Goal: Task Accomplishment & Management: Use online tool/utility

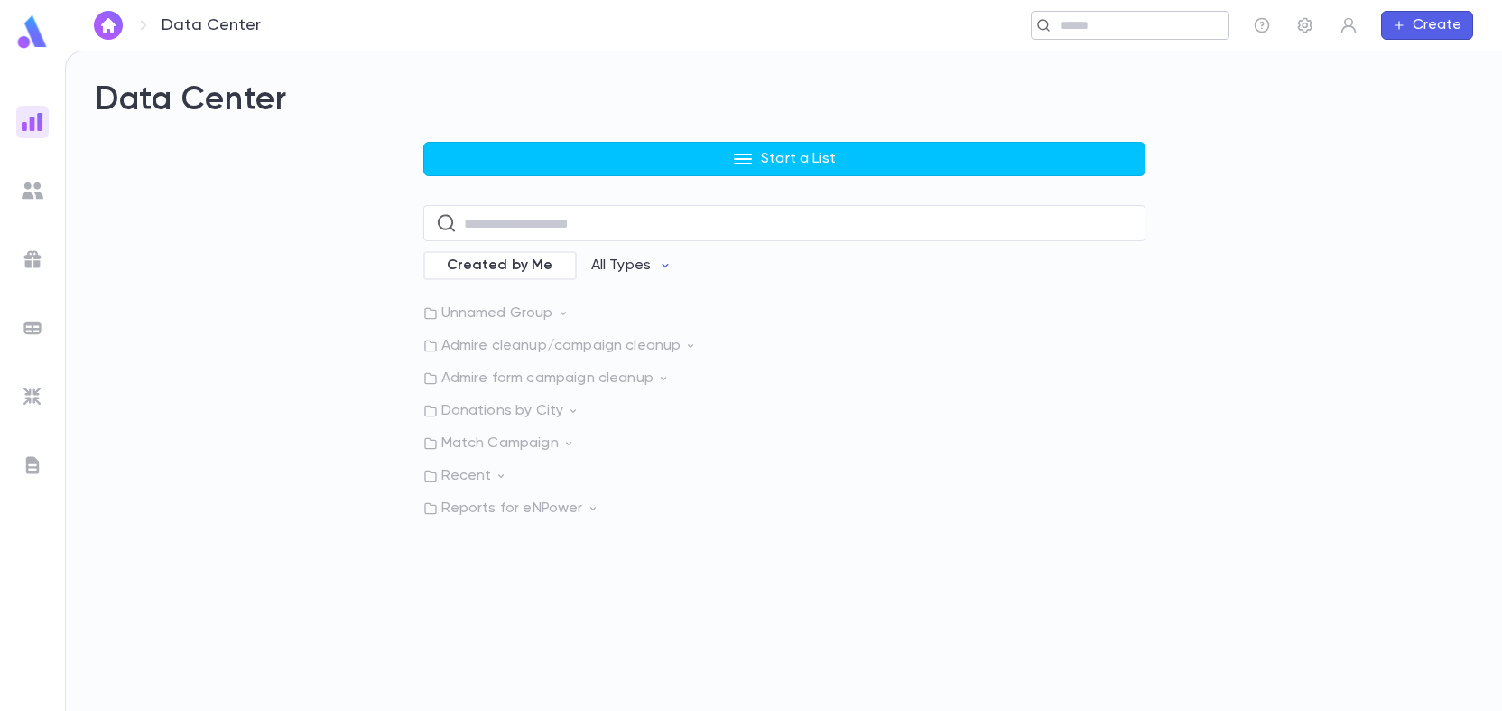
click at [1178, 32] on input "text" at bounding box center [1125, 25] width 140 height 17
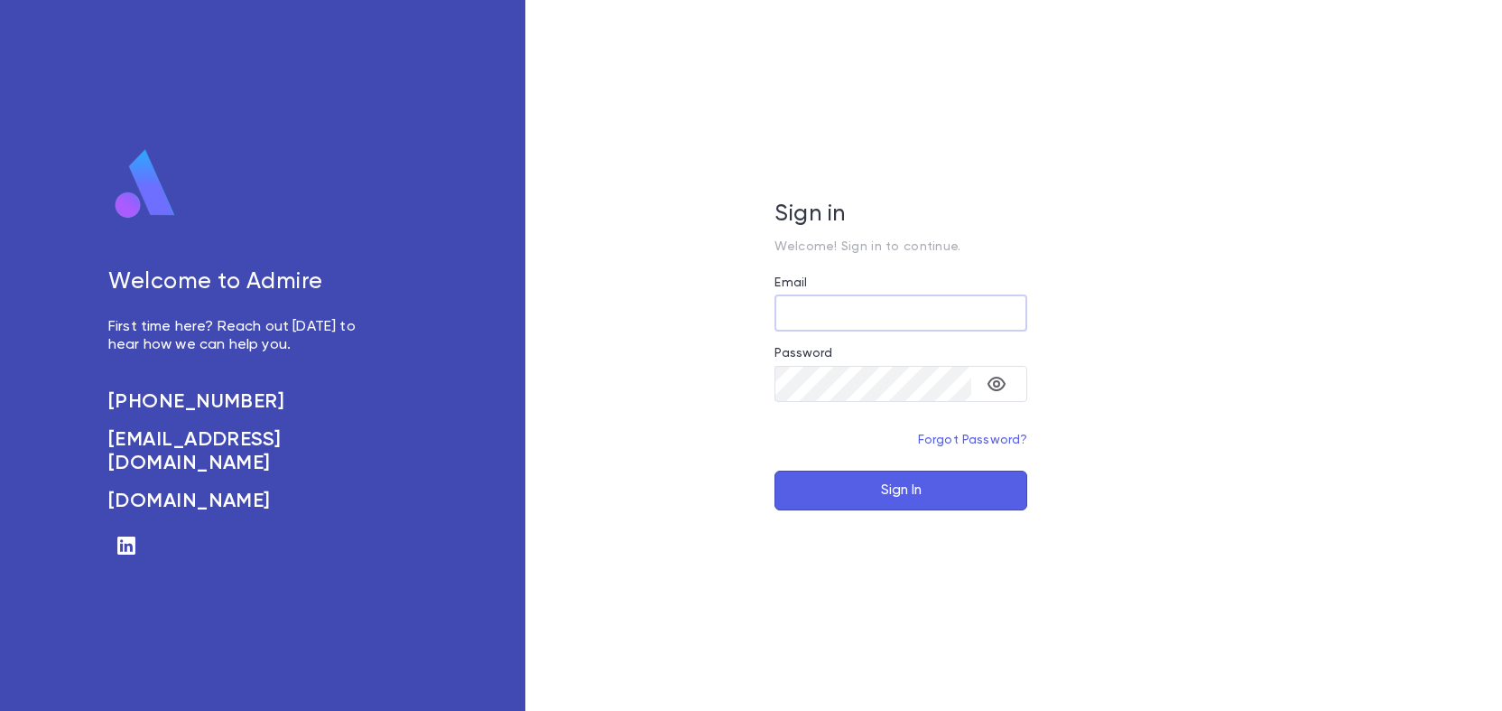
type input "**********"
click at [878, 489] on button "Sign In" at bounding box center [901, 490] width 253 height 40
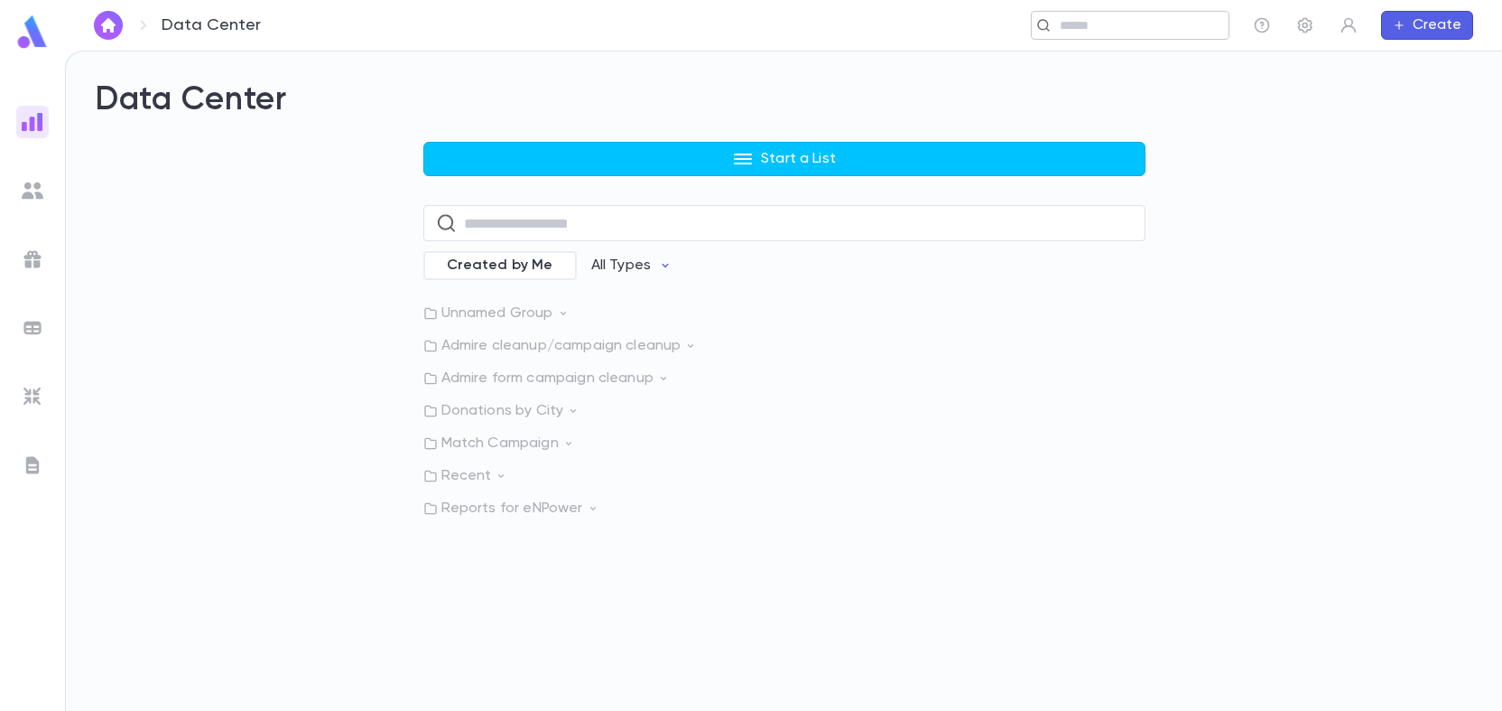
click at [1092, 20] on input "text" at bounding box center [1138, 25] width 167 height 17
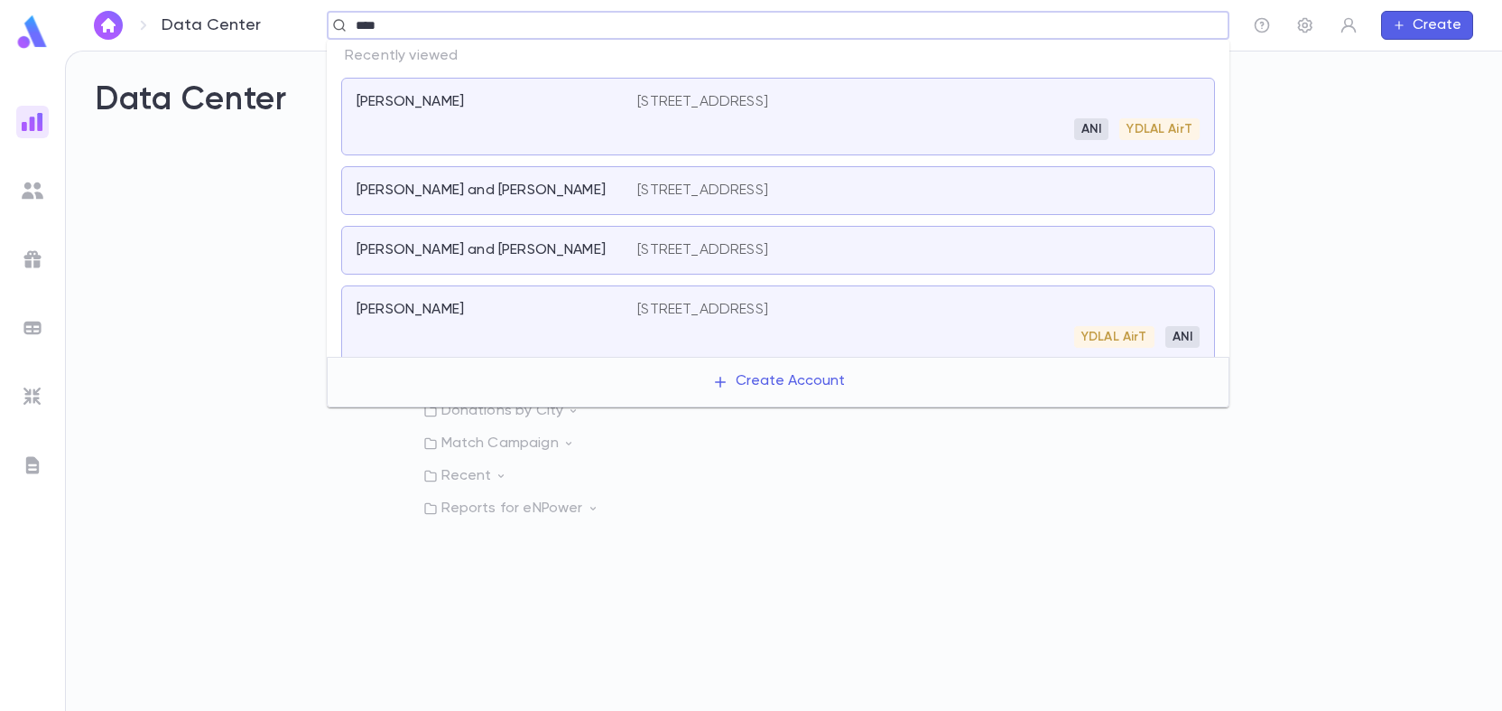
type input "****"
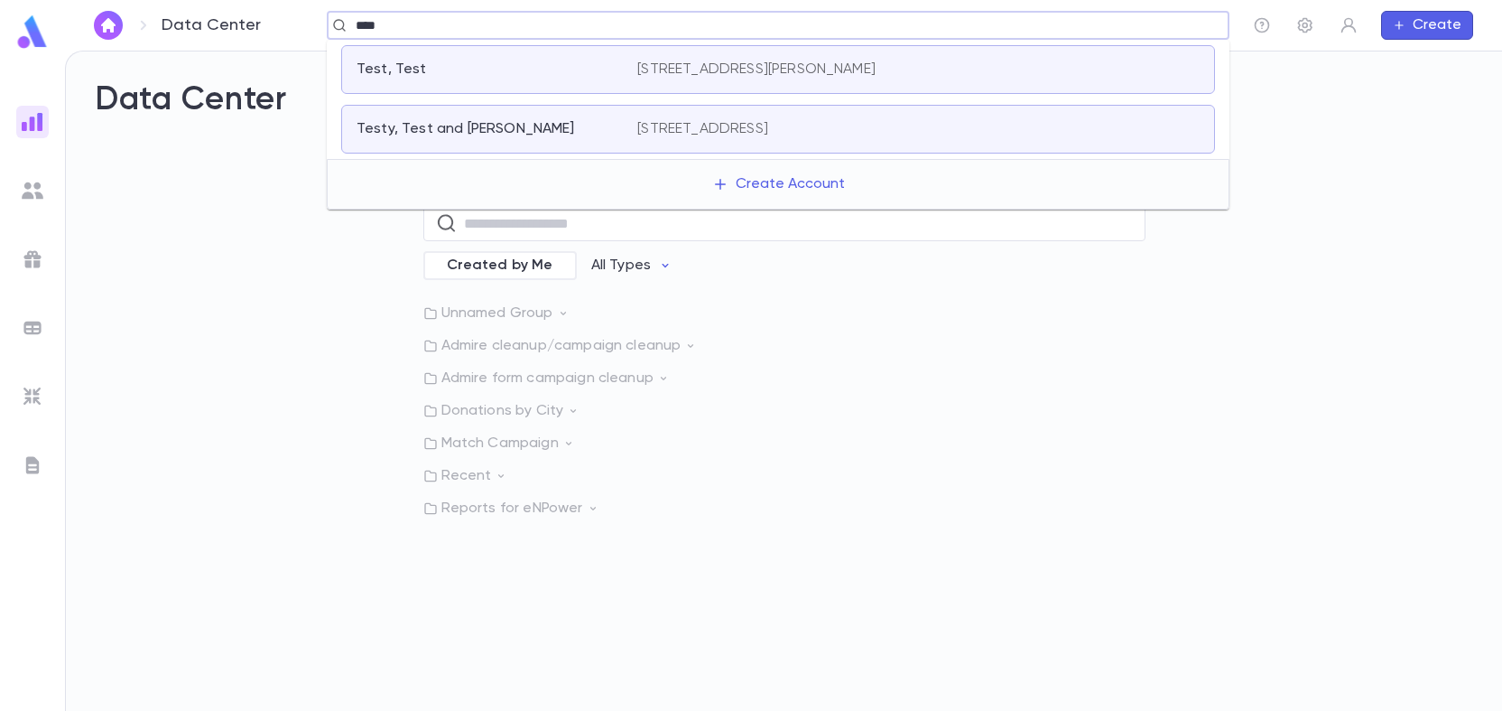
click at [721, 131] on p "[STREET_ADDRESS]" at bounding box center [702, 129] width 131 height 18
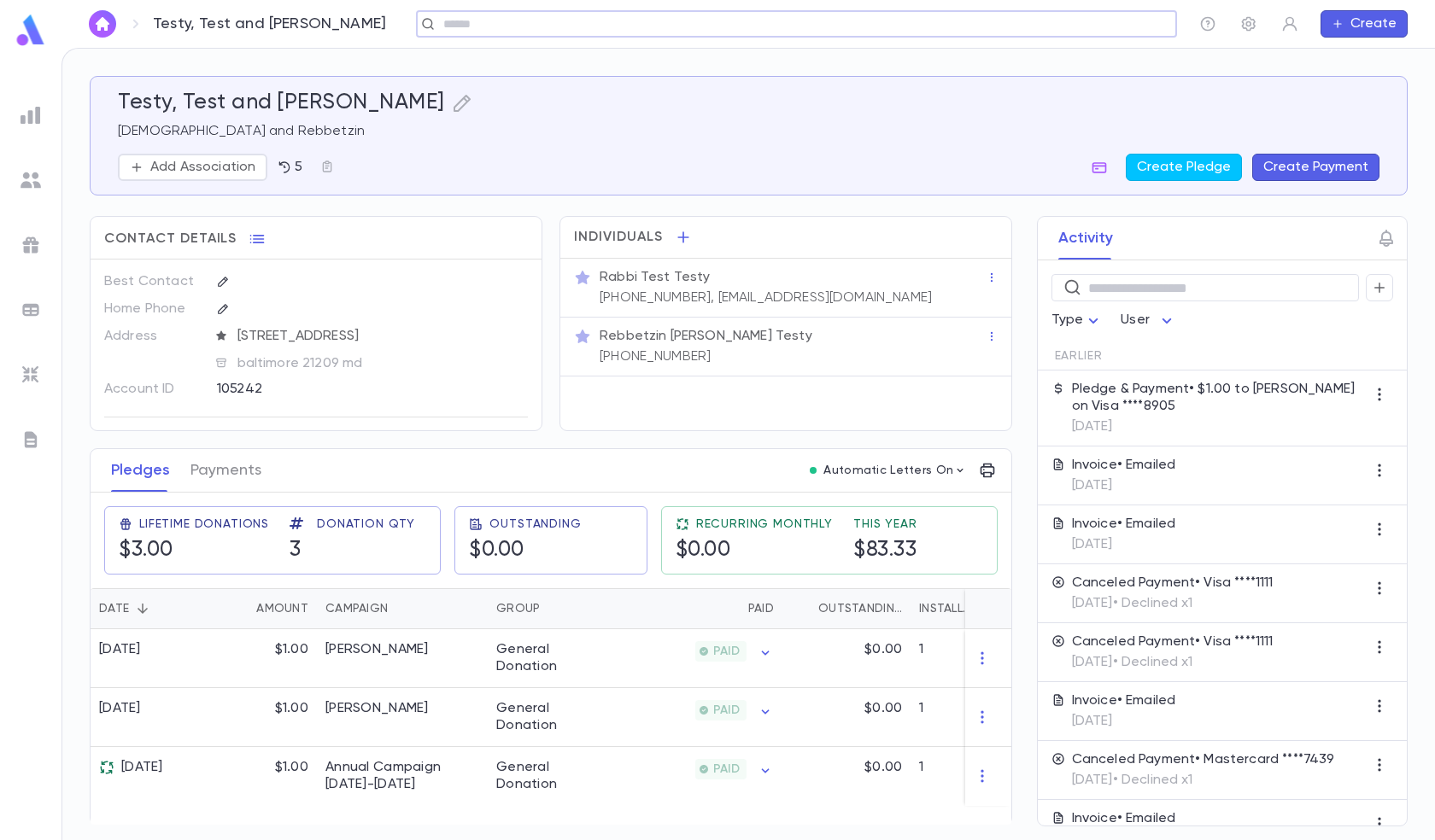
click at [34, 117] on img at bounding box center [31, 115] width 21 height 21
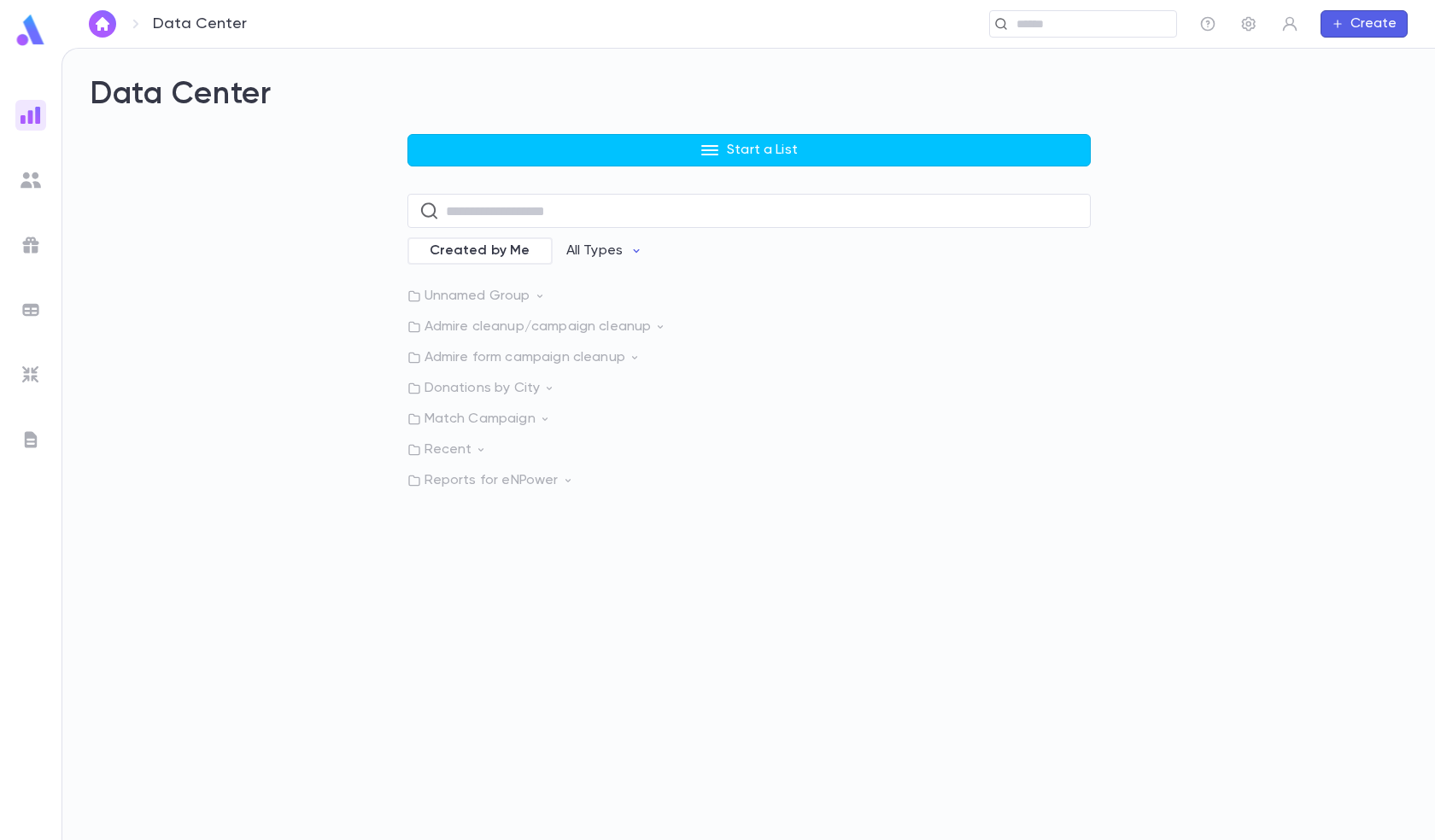
click at [471, 363] on p "Admire form campaign cleanup" at bounding box center [749, 358] width 683 height 17
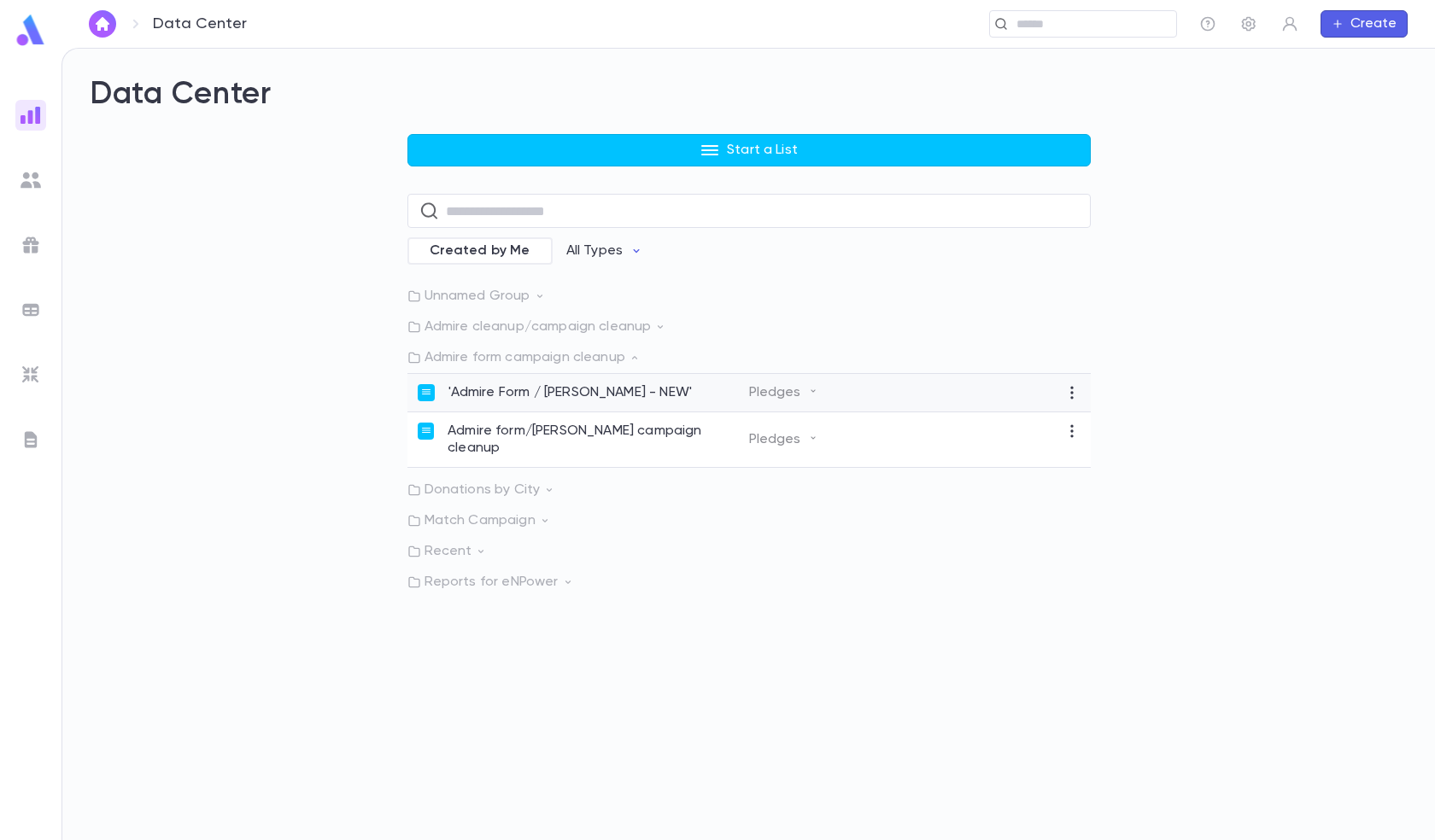
click at [486, 393] on p "'Admire Form / [PERSON_NAME] - NEW'" at bounding box center [570, 393] width 244 height 17
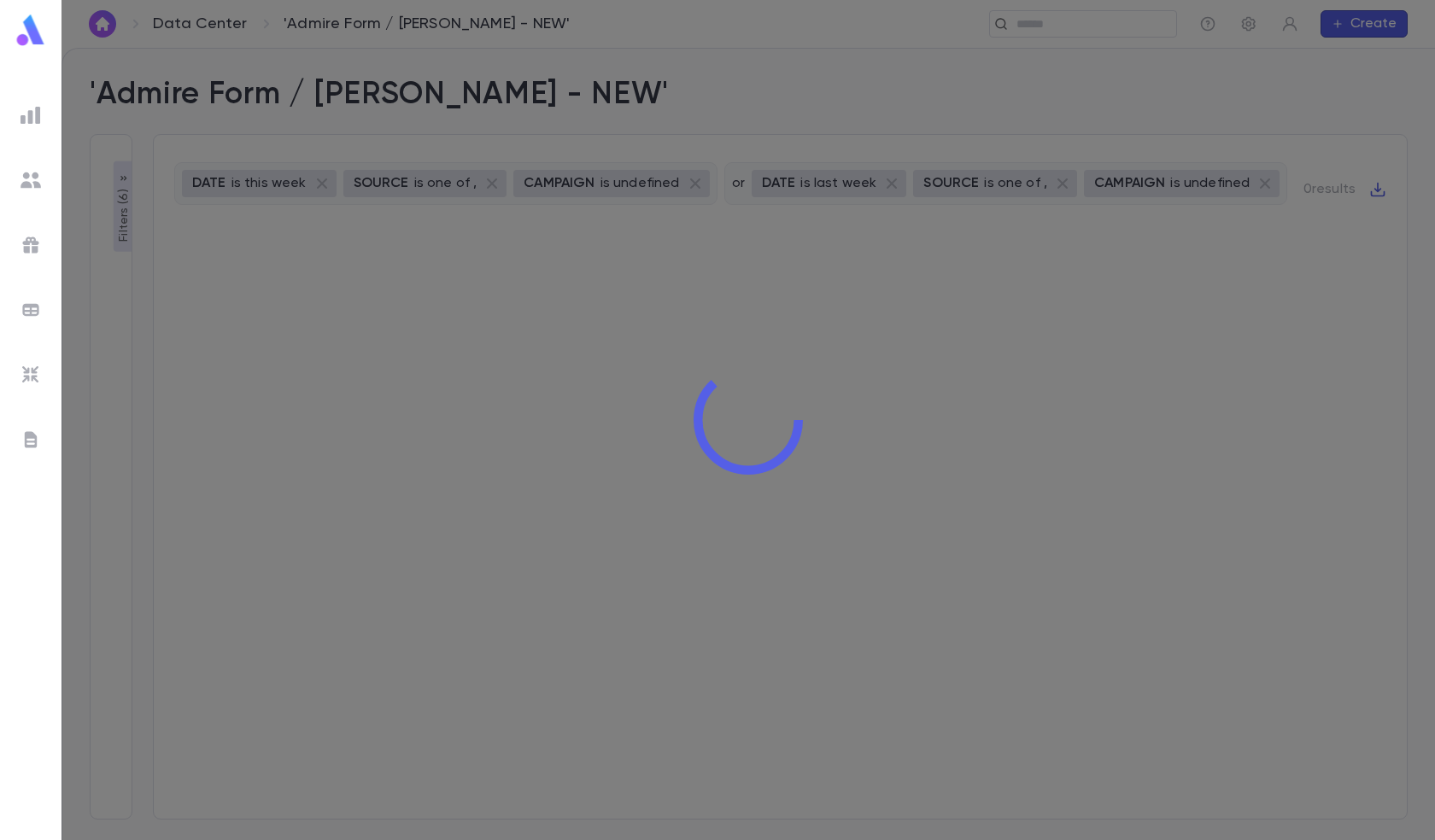
type input "**********"
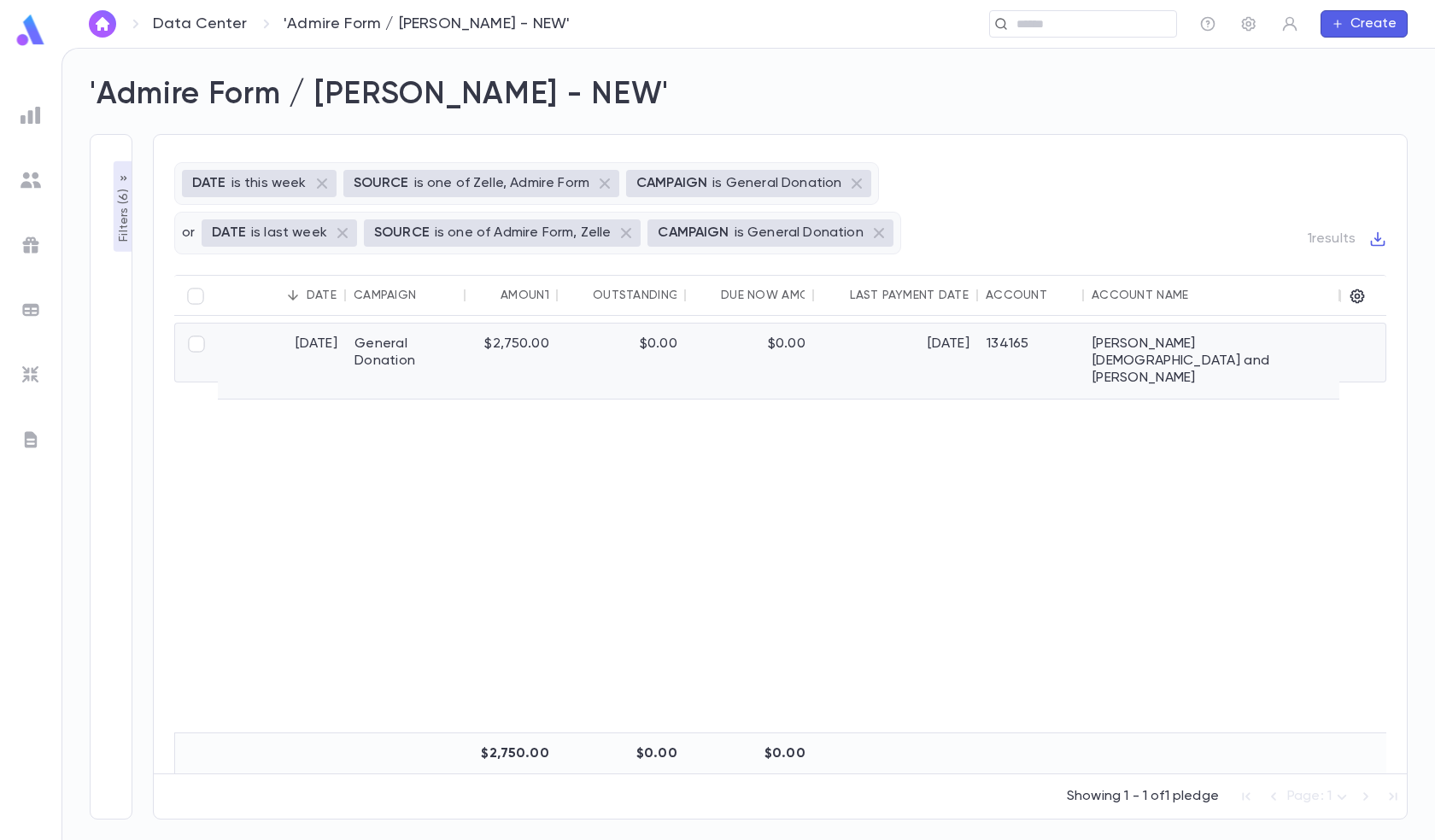
click at [390, 352] on div "General Donation" at bounding box center [406, 360] width 119 height 75
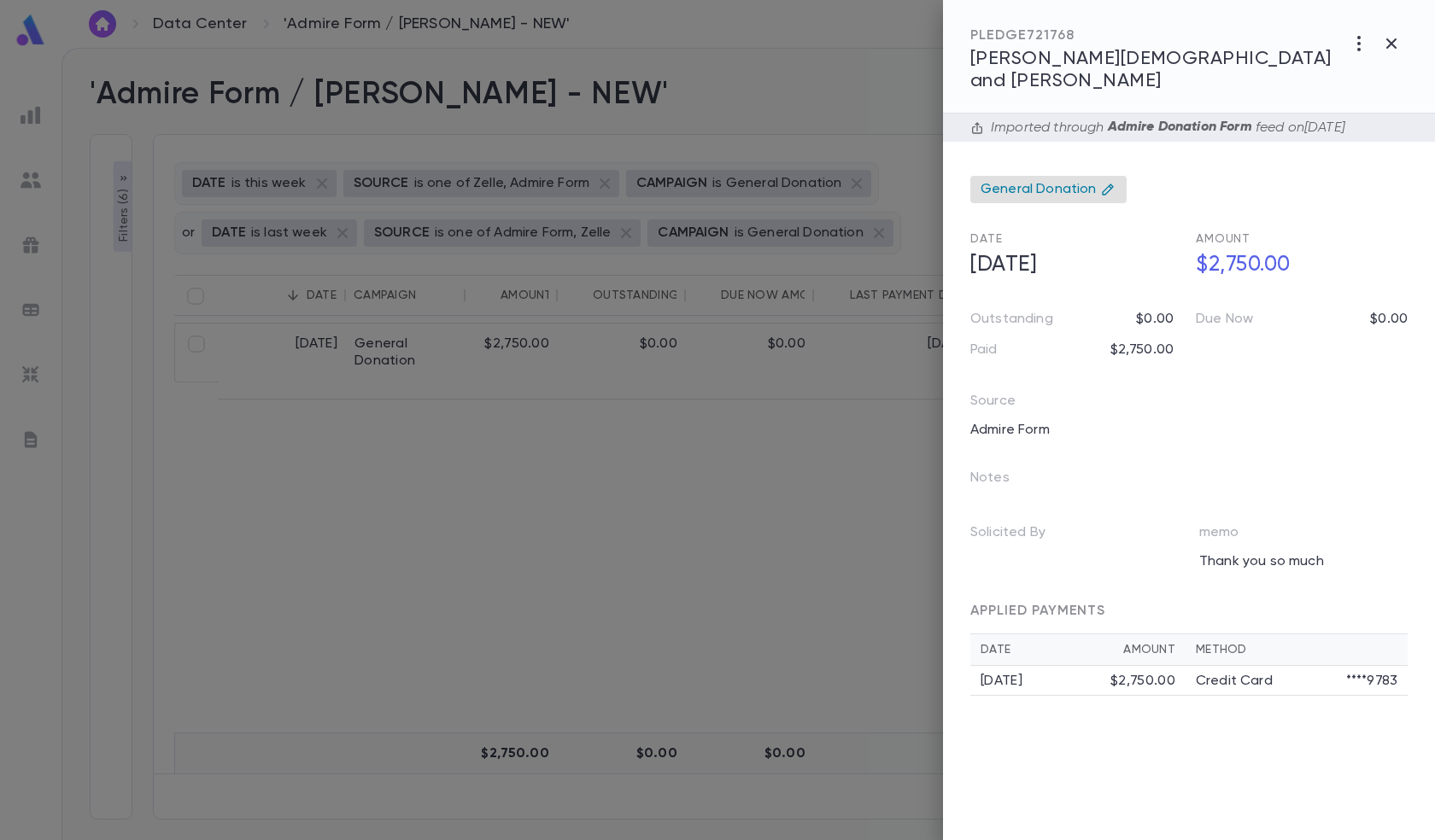
click at [1082, 181] on span "General Donation" at bounding box center [1038, 189] width 116 height 17
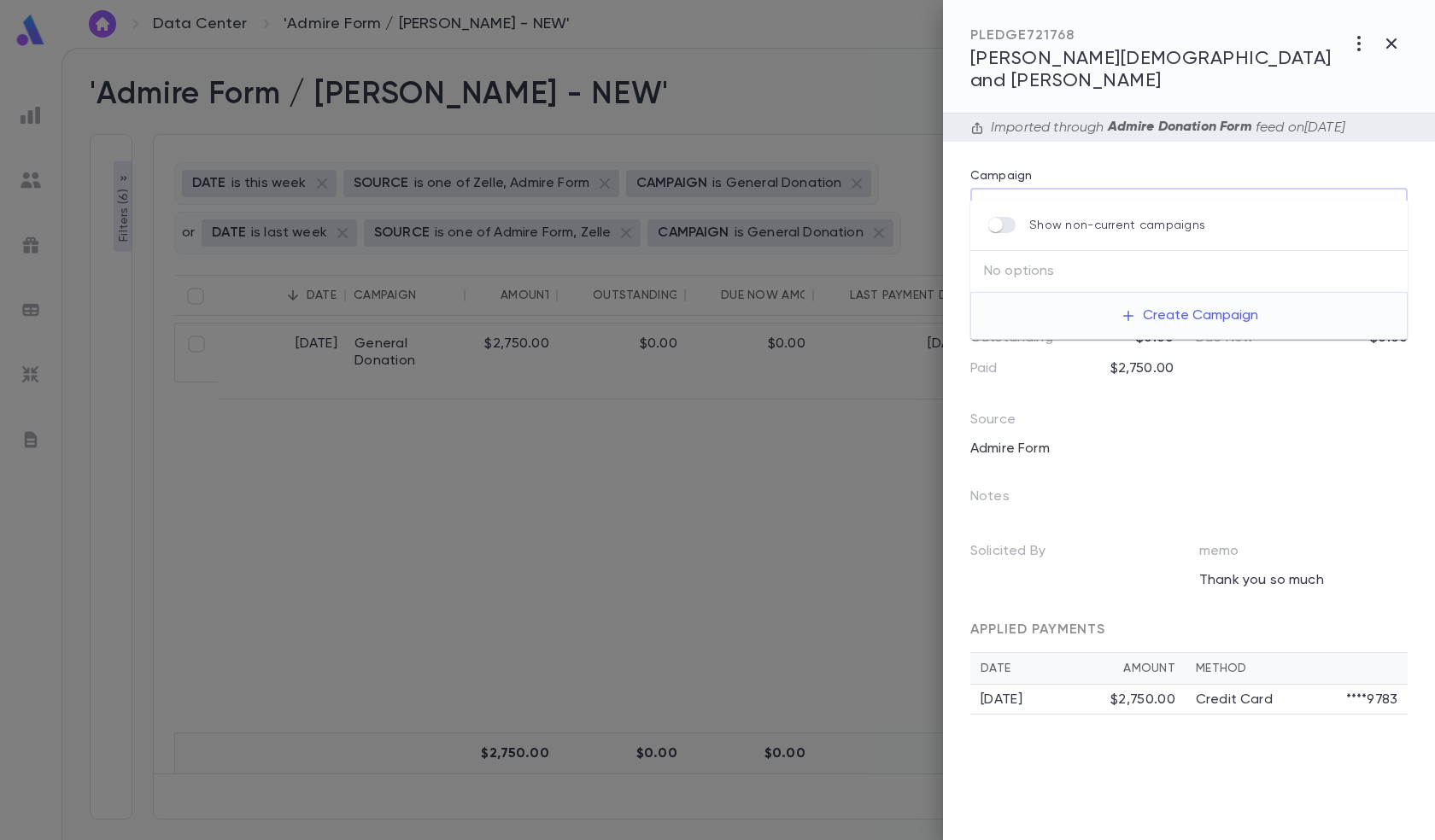
type input "**********"
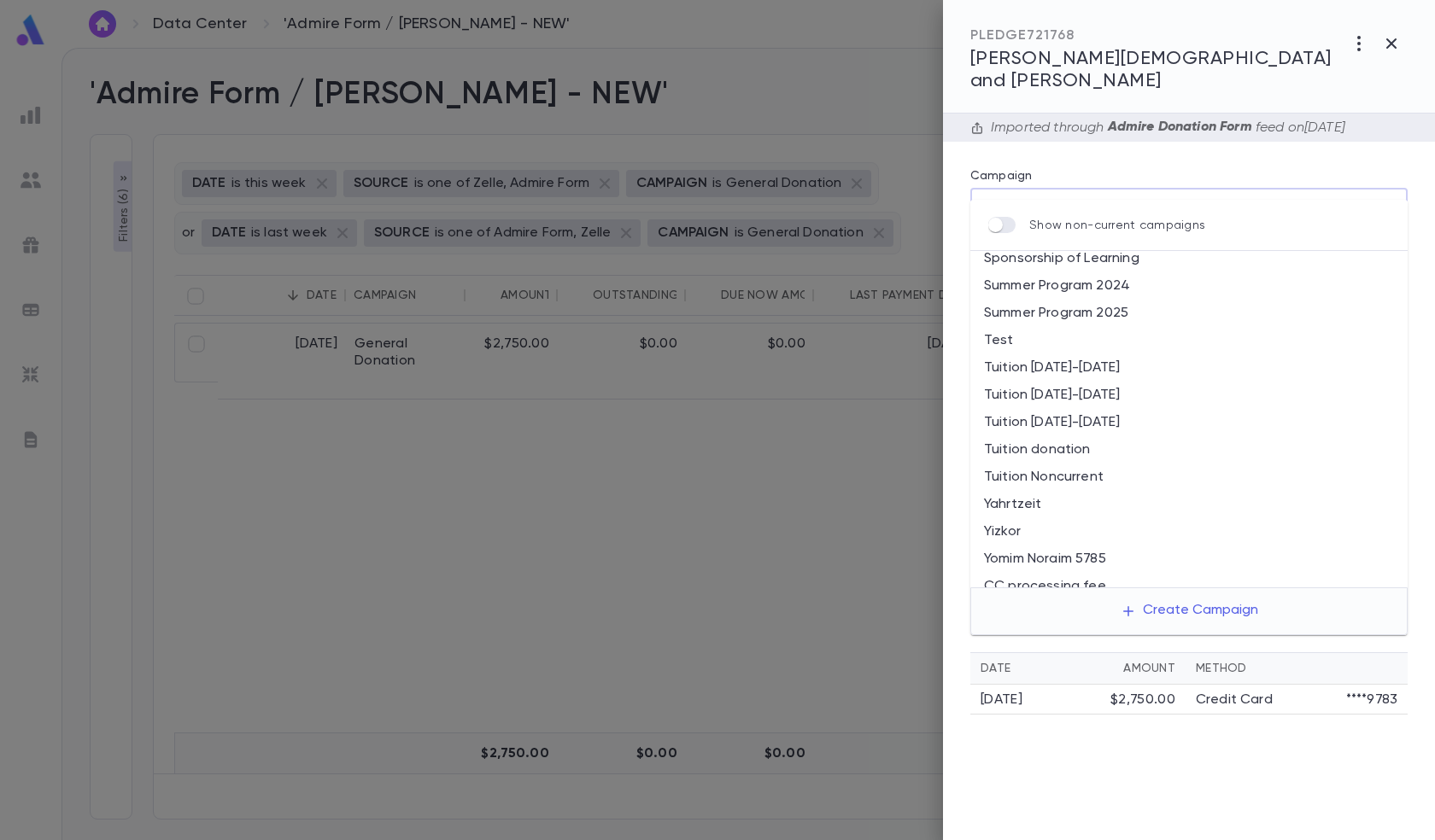
scroll to position [975, 0]
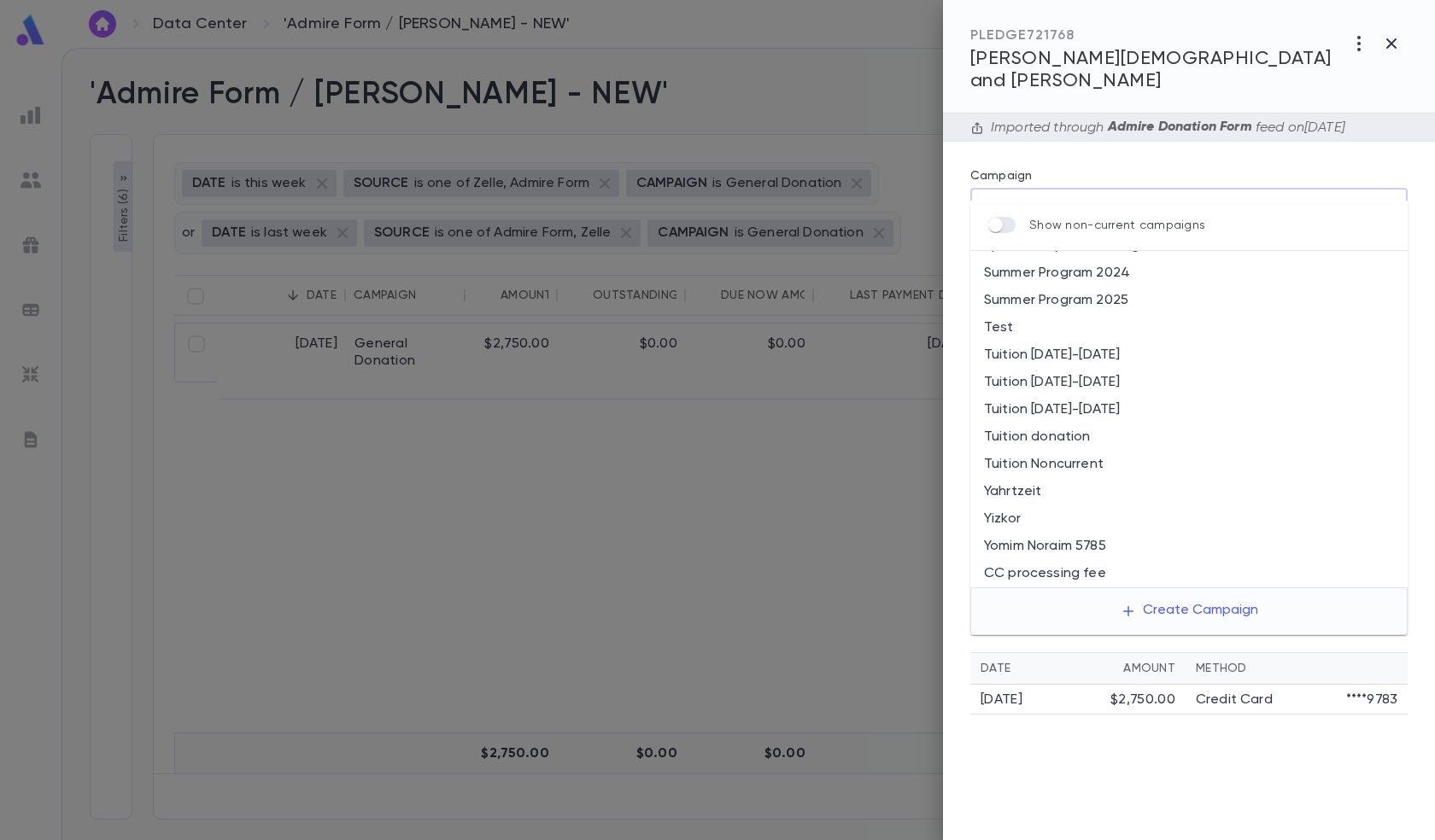
click at [709, 497] on div at bounding box center [717, 420] width 1435 height 840
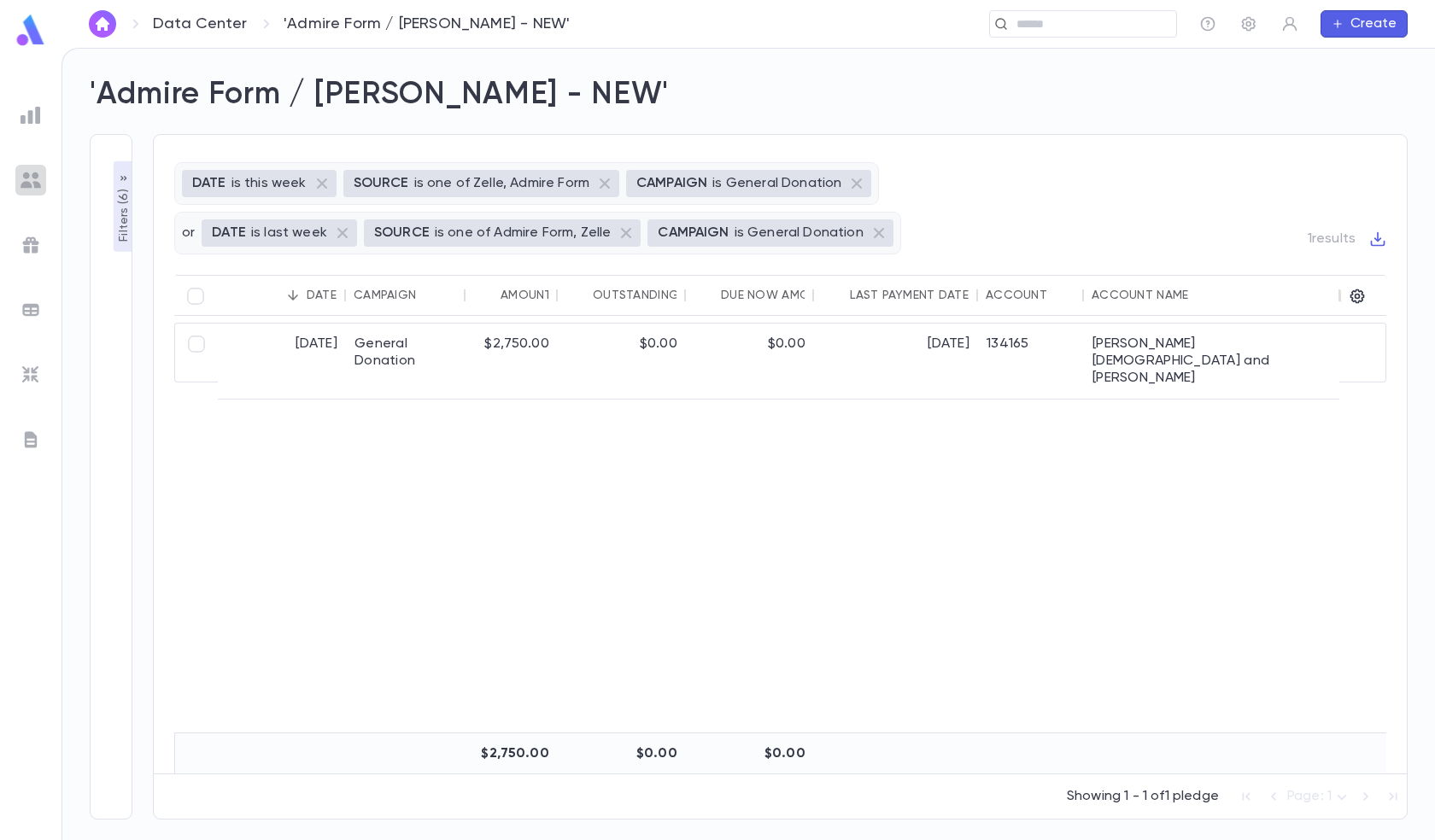
click at [26, 175] on img at bounding box center [31, 181] width 21 height 21
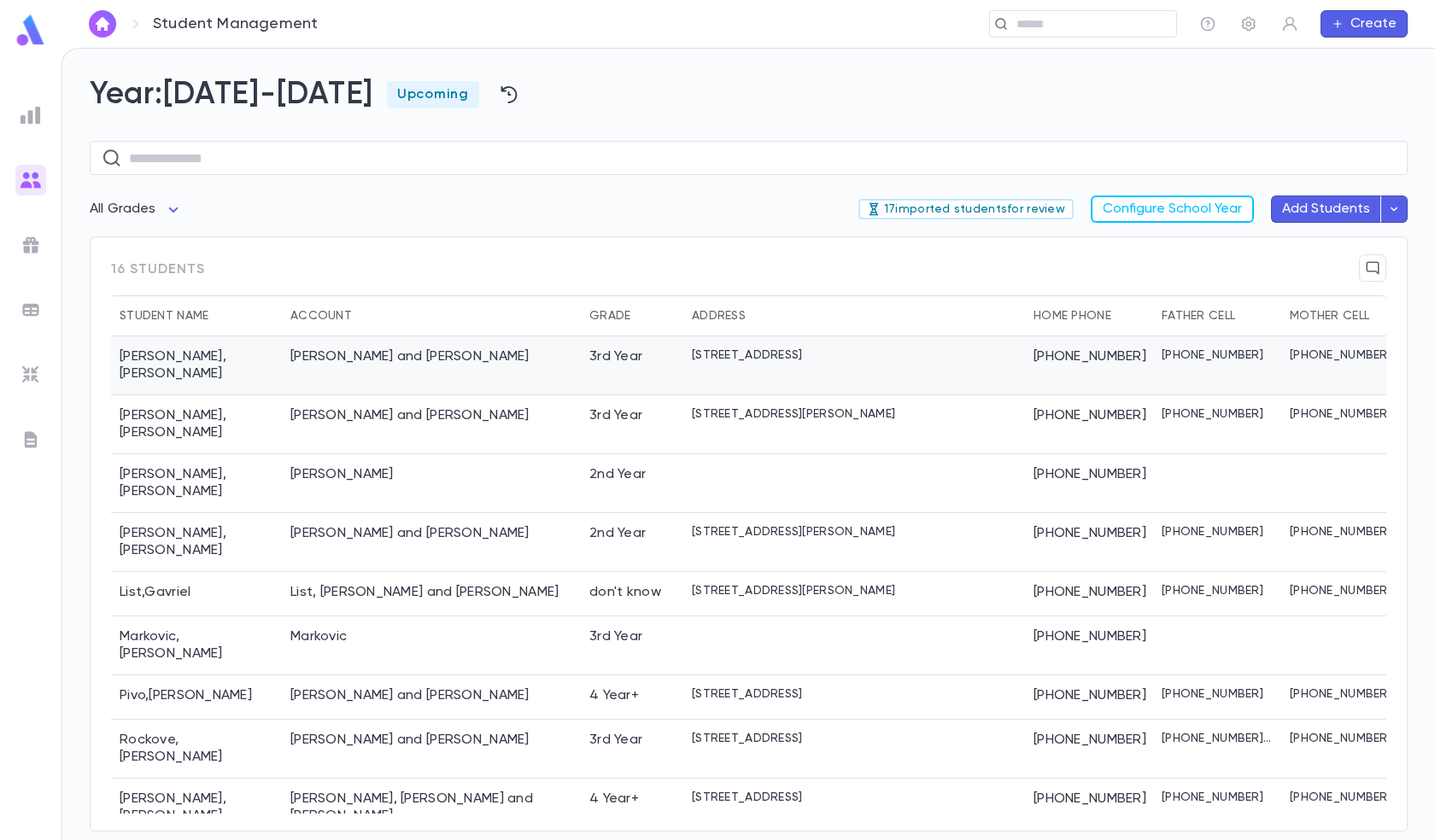
click at [418, 351] on div "[PERSON_NAME] and [PERSON_NAME]" at bounding box center [410, 357] width 239 height 17
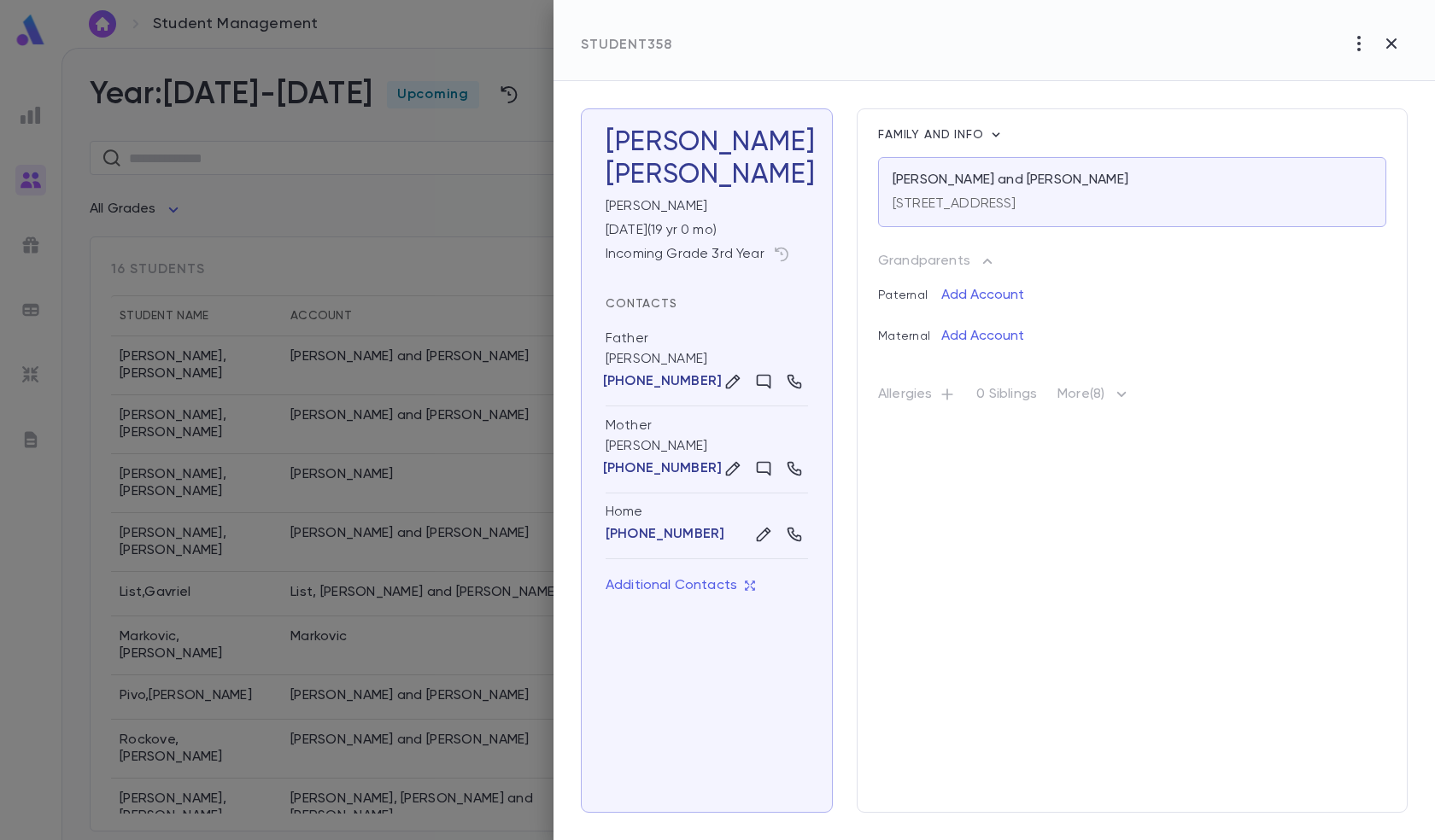
click at [1123, 395] on icon "button" at bounding box center [1122, 394] width 21 height 21
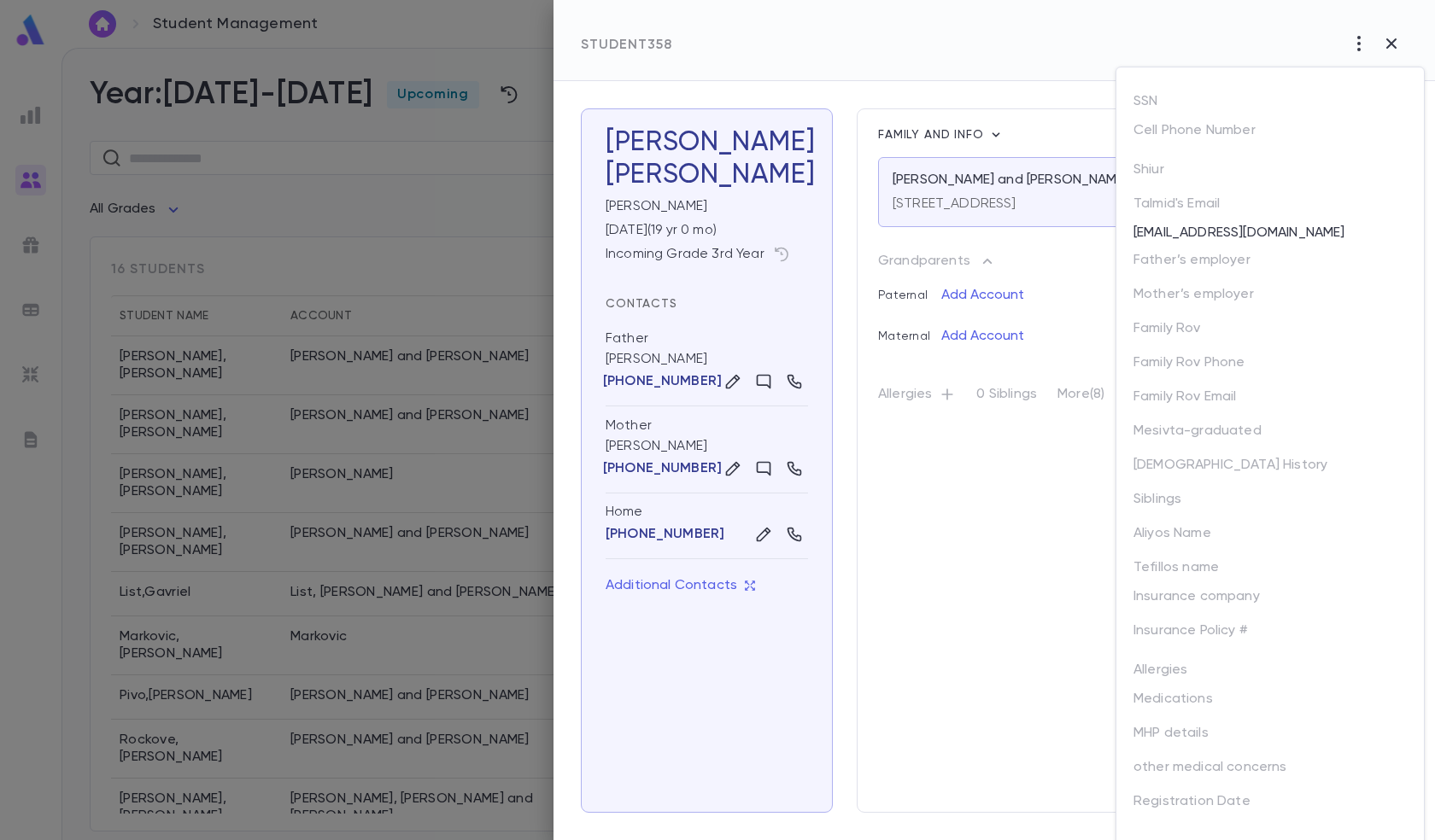
click at [1054, 135] on div at bounding box center [717, 420] width 1435 height 840
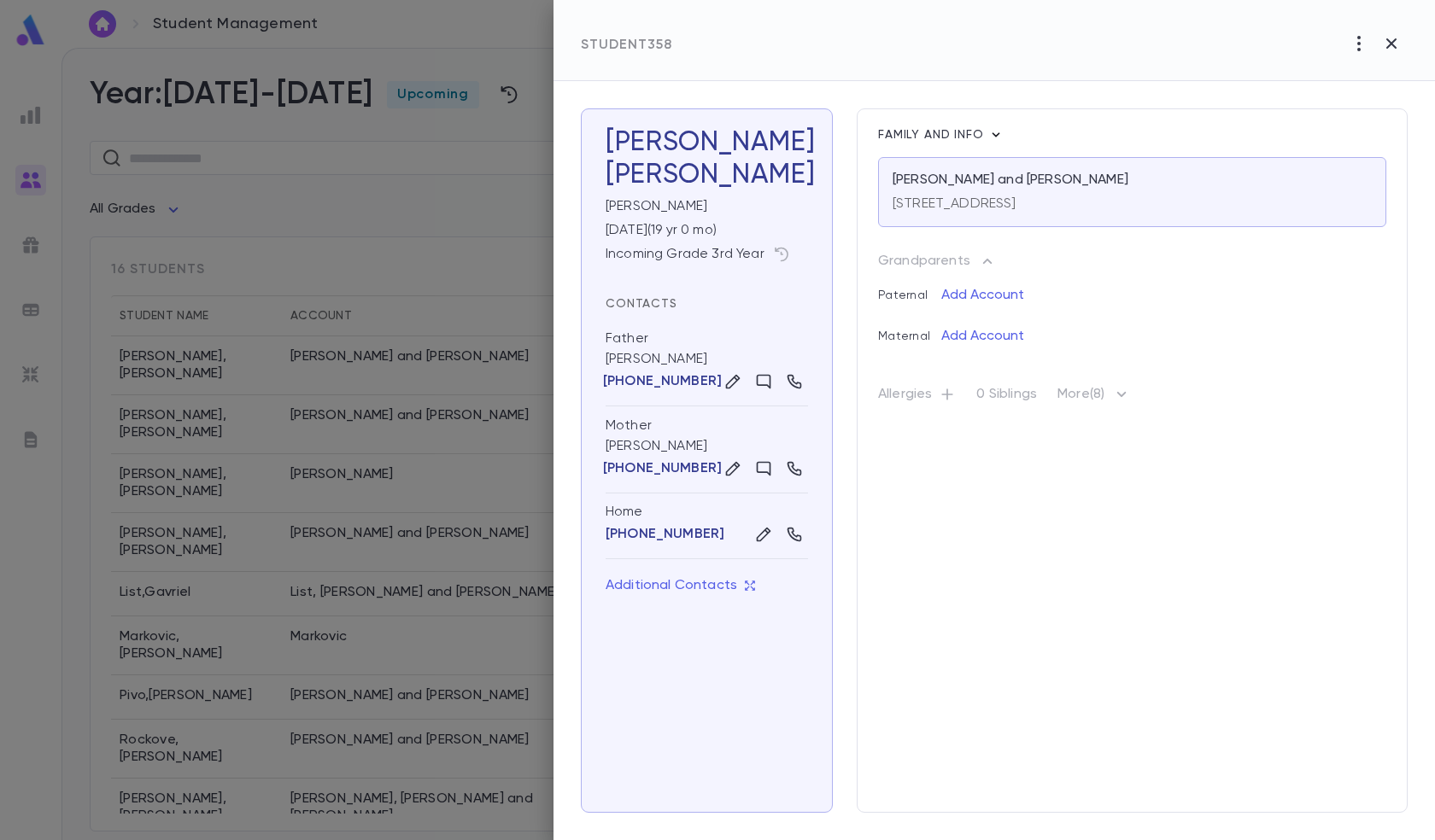
click at [991, 131] on icon "button" at bounding box center [996, 135] width 17 height 17
click at [1173, 116] on div at bounding box center [717, 420] width 1435 height 840
click at [1359, 42] on icon "button" at bounding box center [1359, 44] width 21 height 21
click at [1210, 97] on div at bounding box center [717, 420] width 1435 height 840
click at [1095, 579] on div "Family and info [PERSON_NAME] and [PERSON_NAME] [STREET_ADDRESS][PERSON_NAME] G…" at bounding box center [1132, 461] width 551 height 705
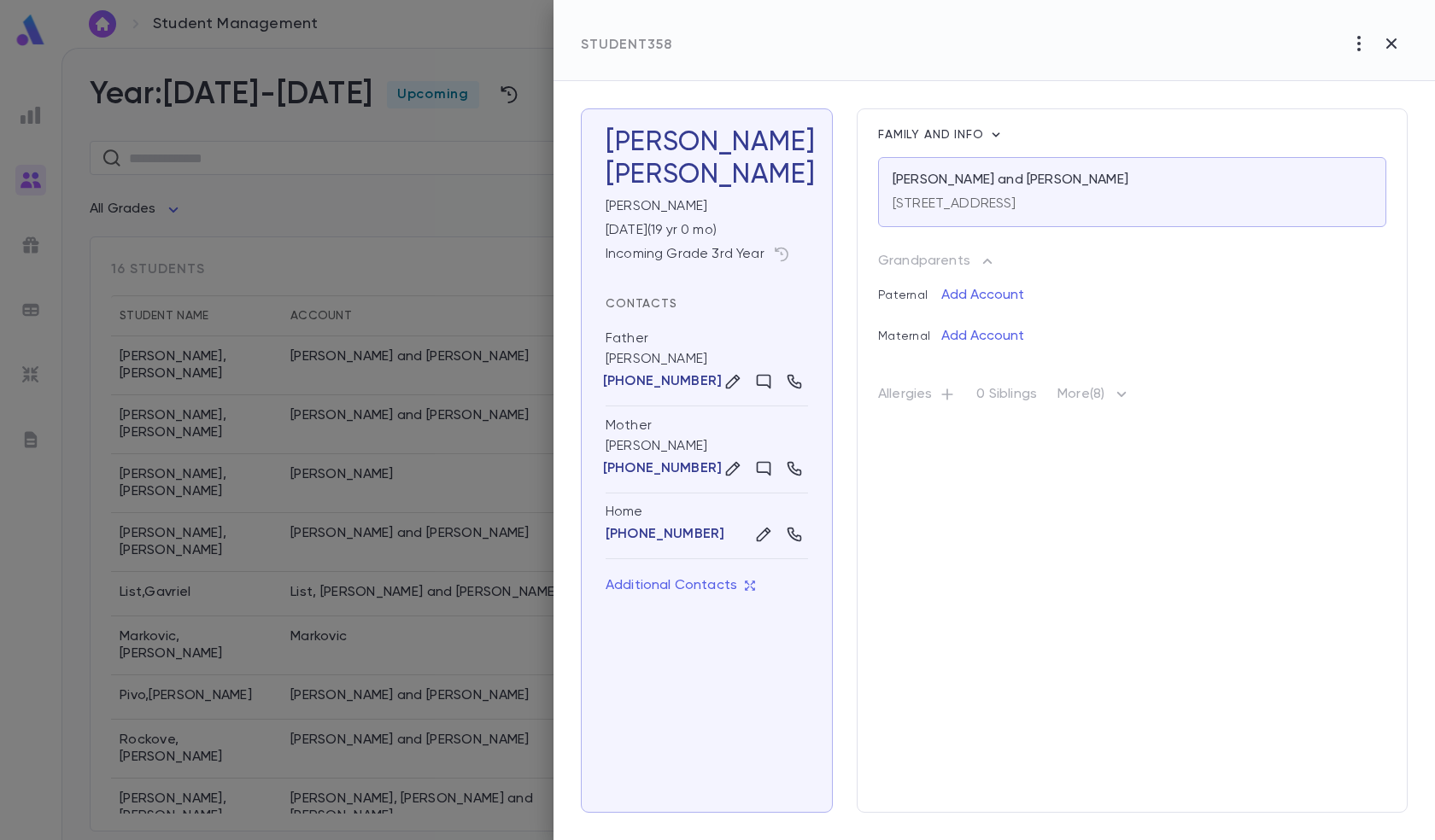
click at [362, 228] on div at bounding box center [717, 420] width 1435 height 840
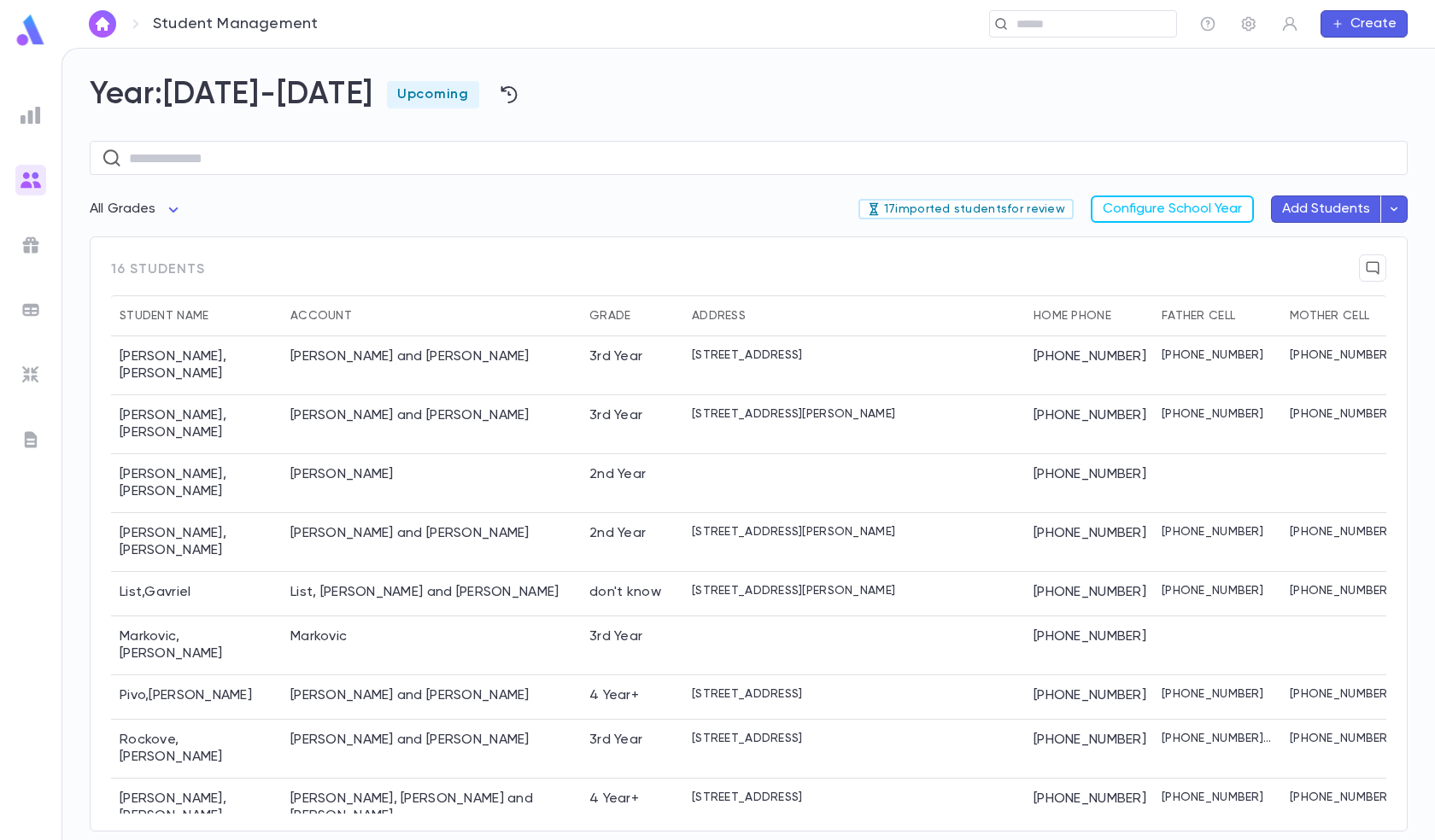
click at [1393, 206] on icon "button" at bounding box center [1393, 209] width 15 height 17
click at [639, 222] on div at bounding box center [717, 420] width 1435 height 840
click at [33, 308] on img at bounding box center [31, 310] width 21 height 21
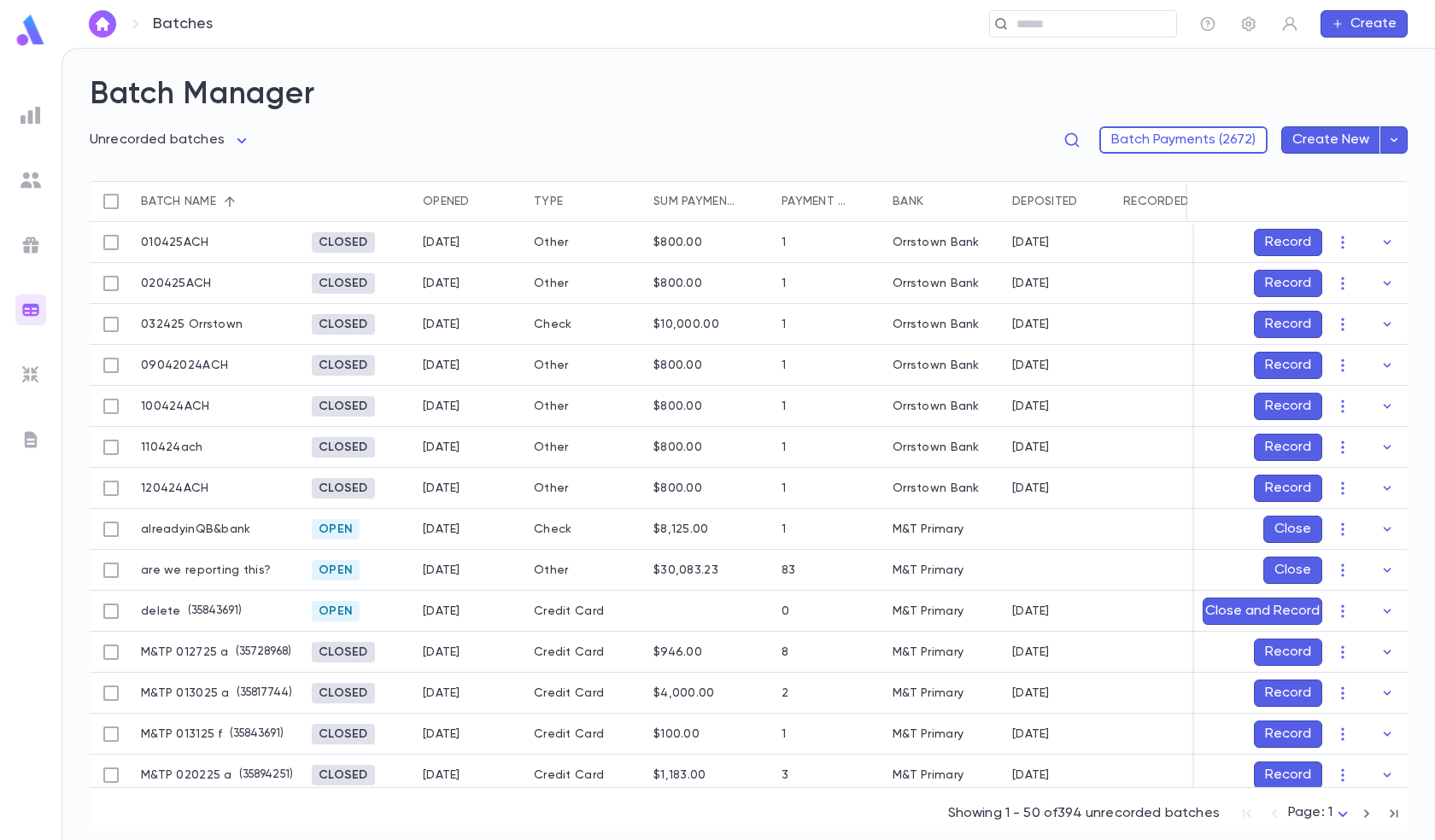
click at [198, 142] on body "**********" at bounding box center [717, 445] width 1435 height 793
click at [202, 200] on span "Unrecorded batches" at bounding box center [174, 201] width 135 height 17
click at [1393, 142] on icon "button" at bounding box center [1393, 140] width 7 height 5
drag, startPoint x: 956, startPoint y: 129, endPoint x: 940, endPoint y: 128, distance: 16.0
click at [953, 128] on div at bounding box center [717, 420] width 1435 height 840
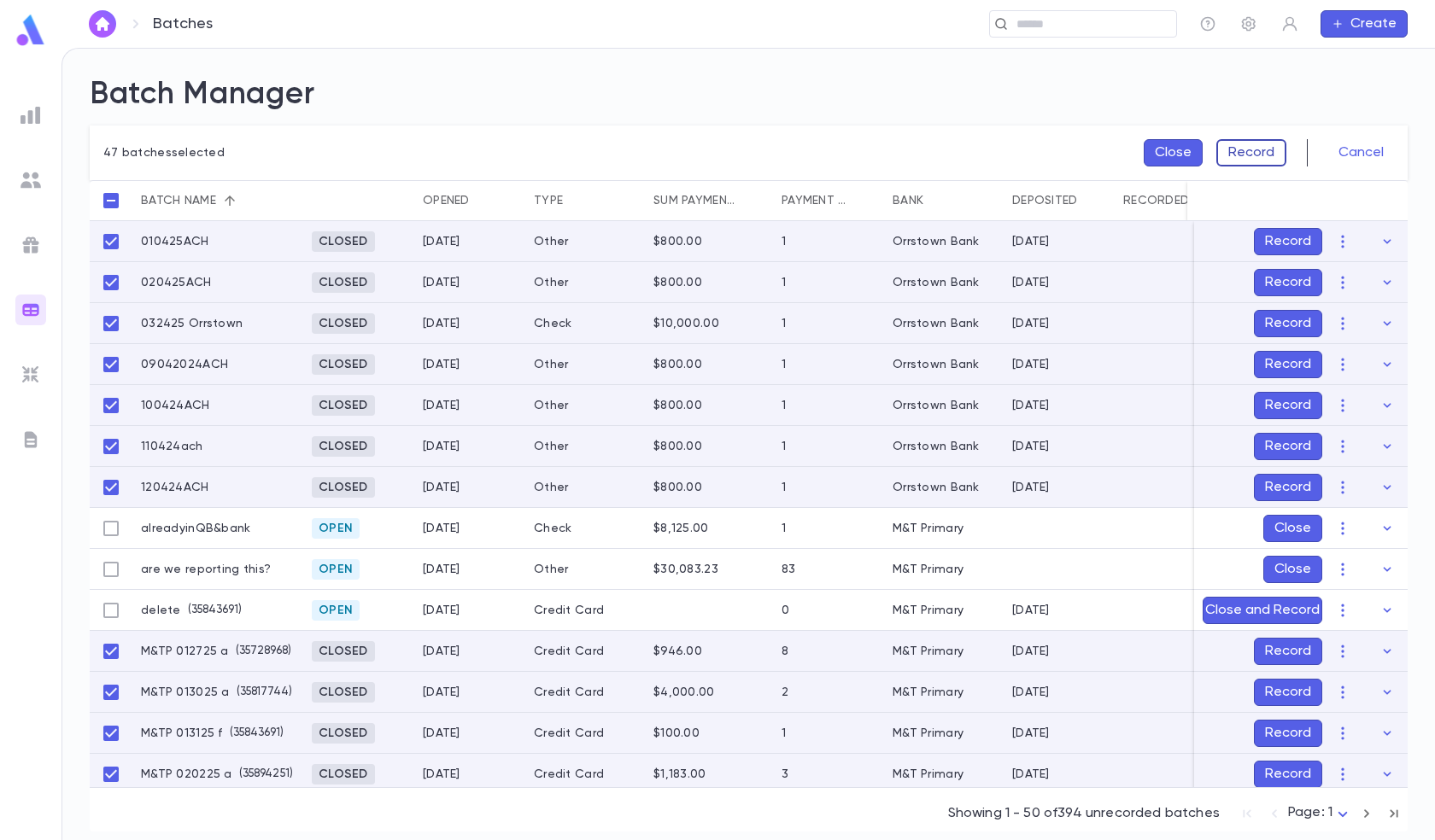
click at [1238, 151] on button "Record" at bounding box center [1251, 152] width 70 height 27
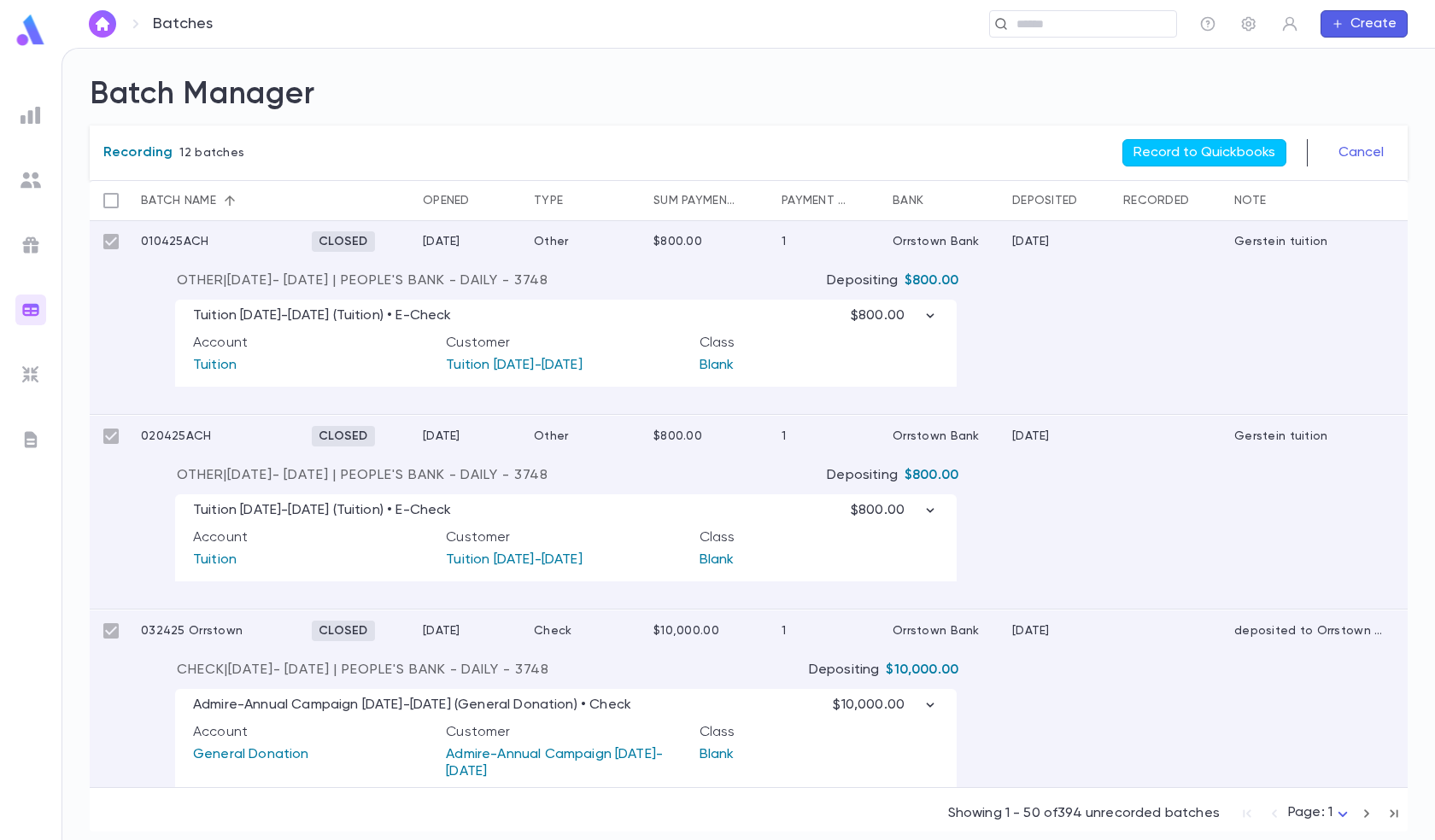
click at [1238, 151] on button "Record to Quickbooks" at bounding box center [1203, 152] width 164 height 27
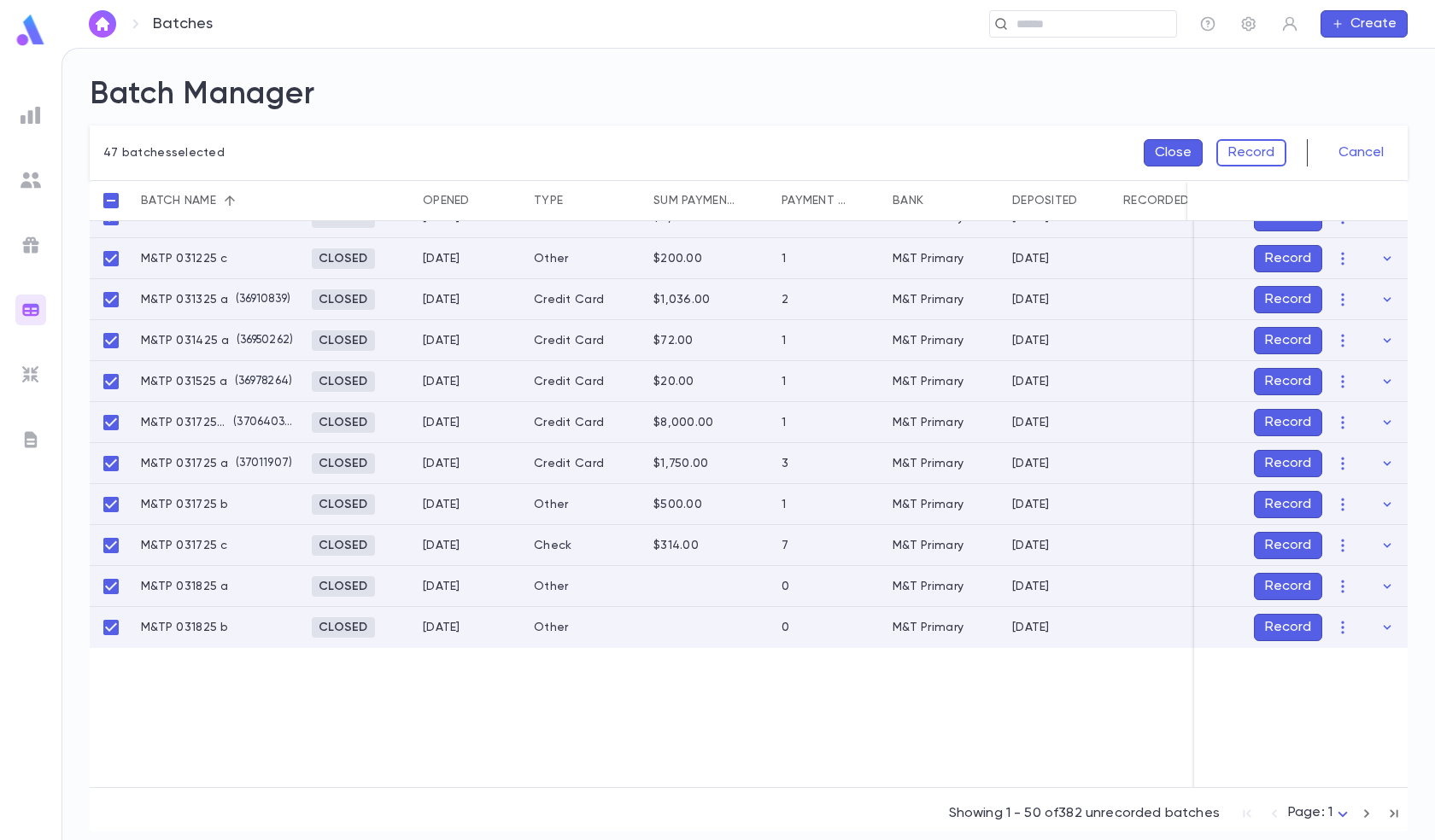
scroll to position [1708, 0]
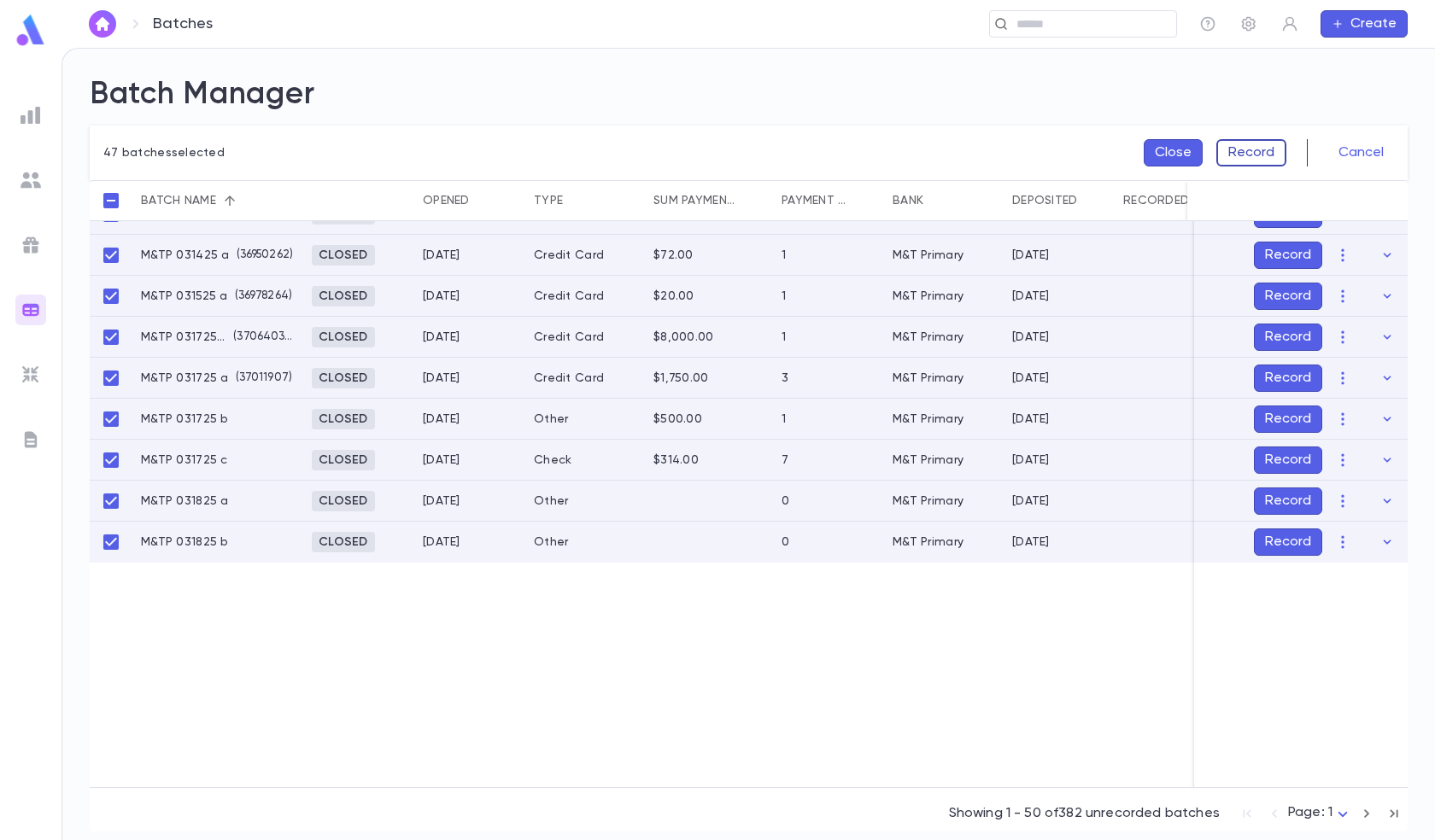
click at [1250, 149] on button "Record" at bounding box center [1251, 152] width 70 height 27
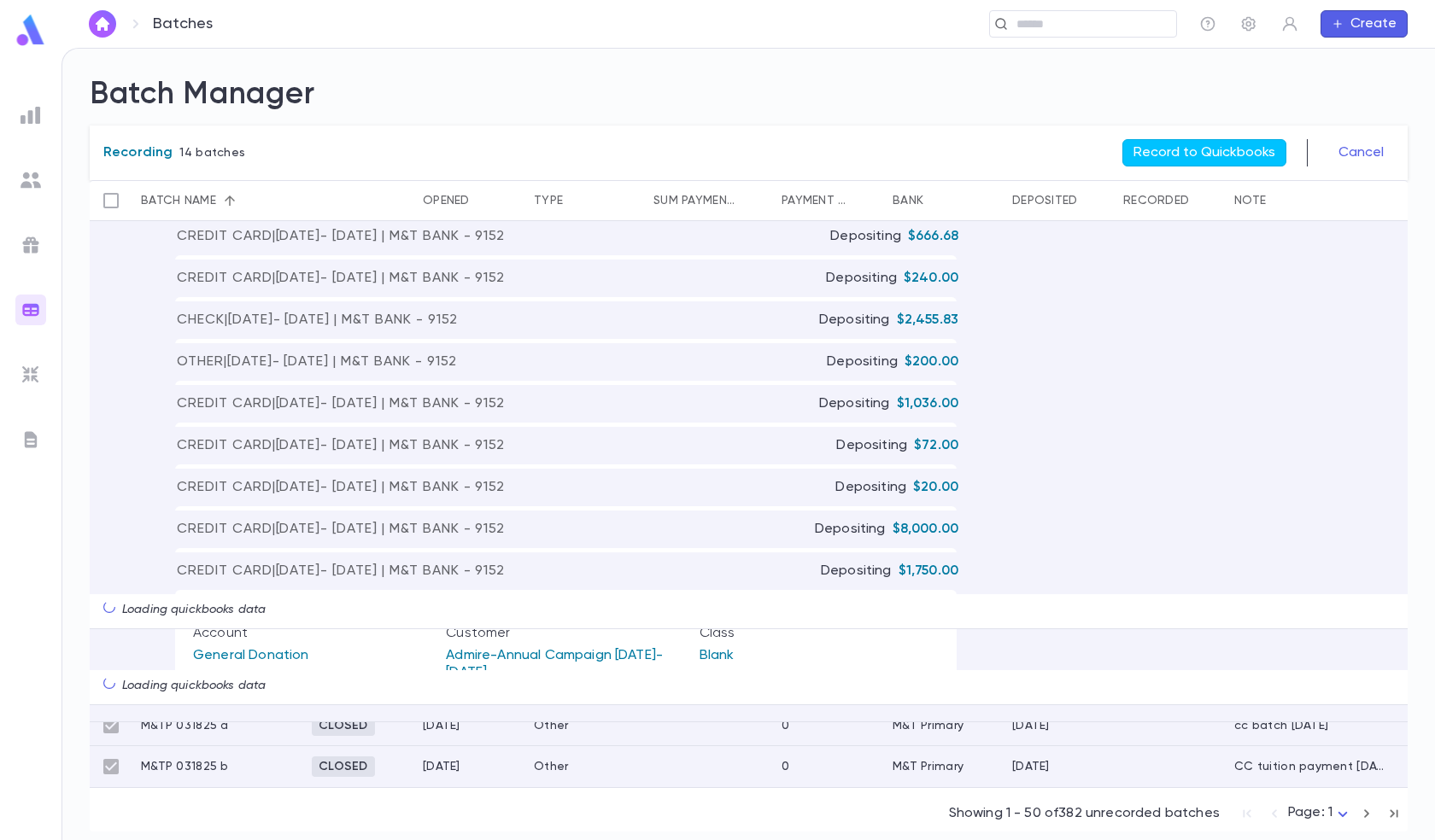
scroll to position [1483, 0]
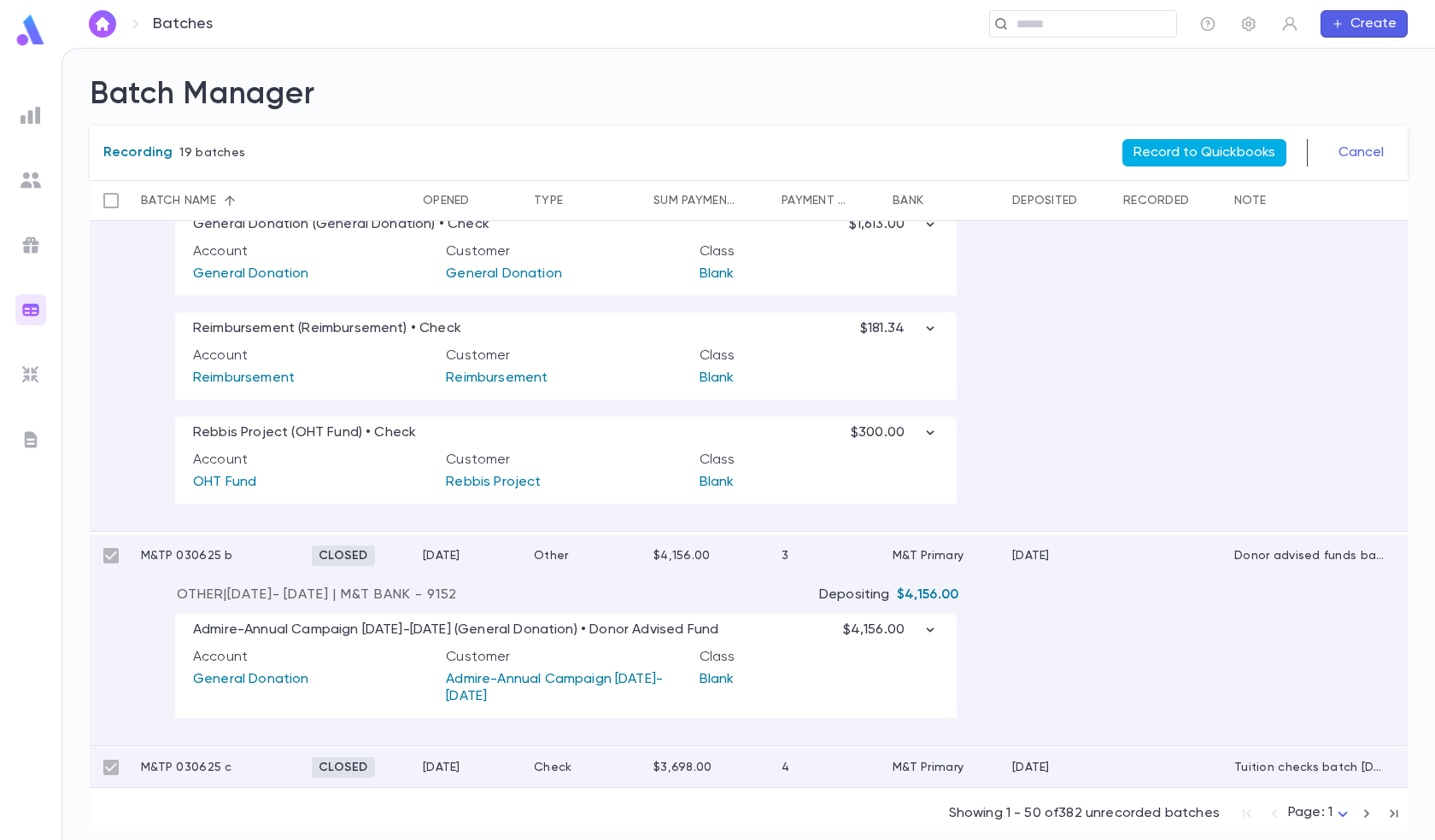
click at [1178, 148] on button "Record to Quickbooks" at bounding box center [1203, 152] width 164 height 27
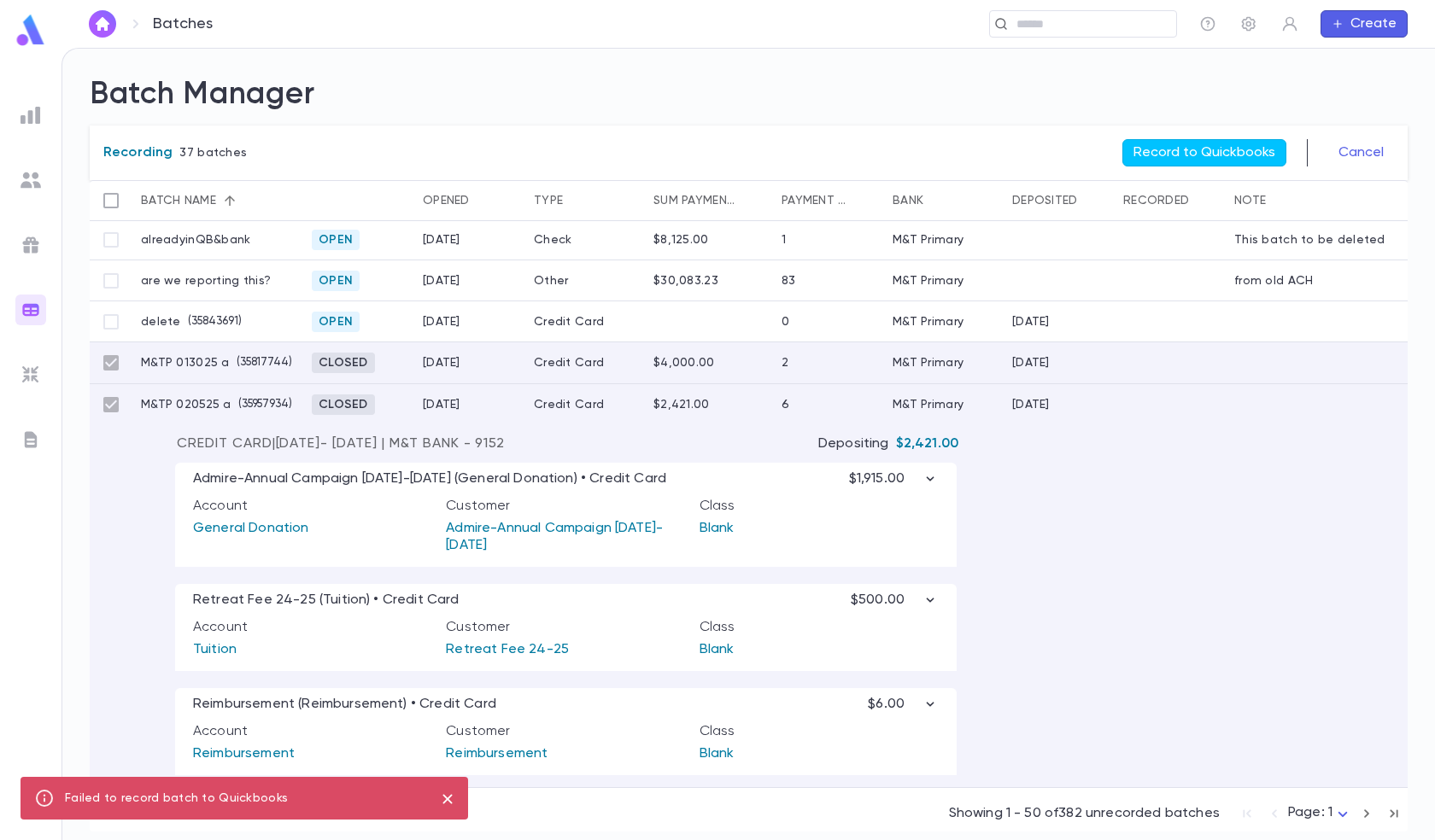
scroll to position [0, 0]
click at [1186, 148] on button "Record to Quickbooks" at bounding box center [1203, 152] width 164 height 27
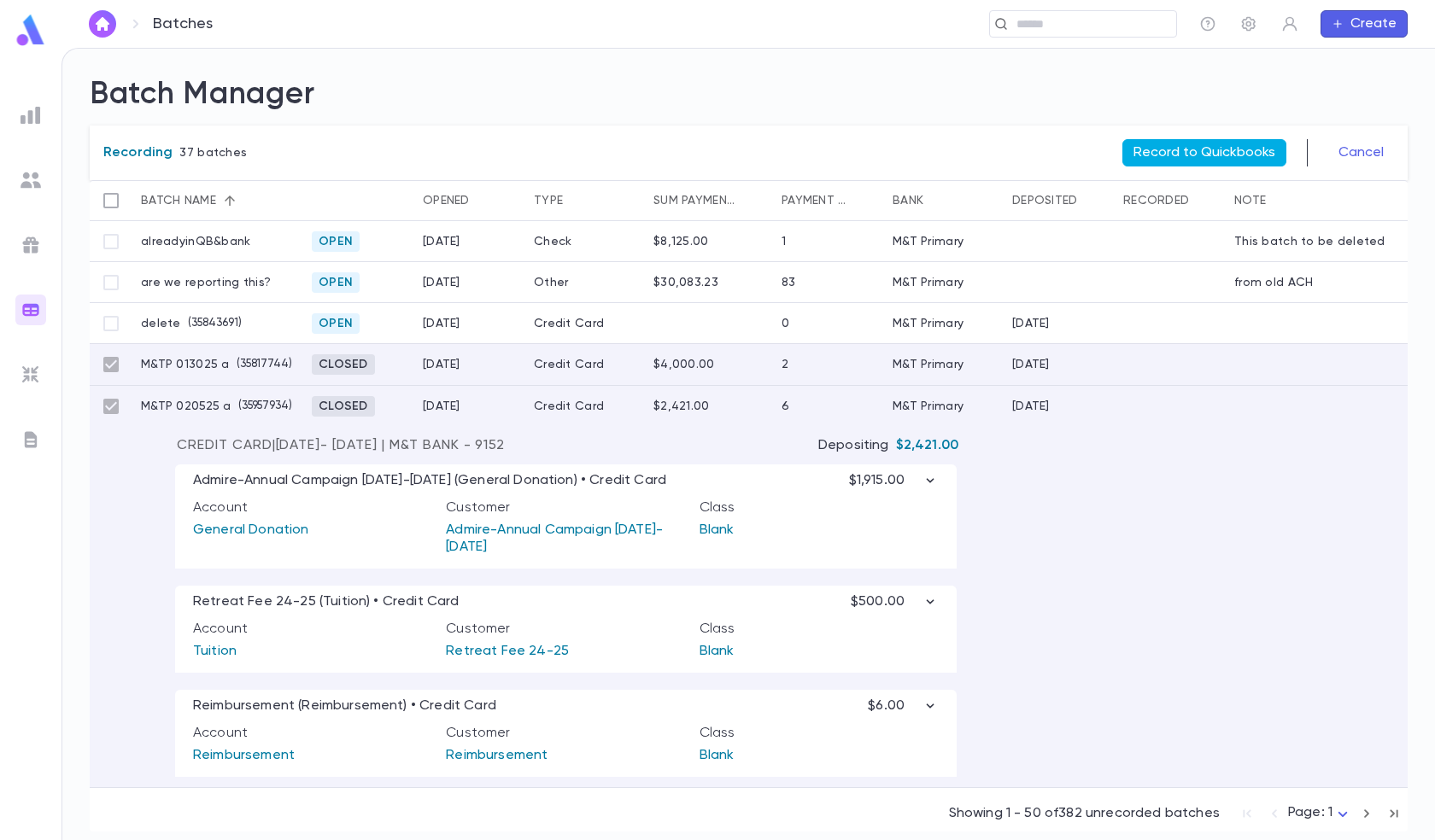
click at [1196, 147] on button "Record to Quickbooks" at bounding box center [1203, 152] width 164 height 27
click at [1227, 149] on button "Record to Quickbooks" at bounding box center [1203, 152] width 164 height 27
click at [29, 115] on img at bounding box center [31, 115] width 21 height 21
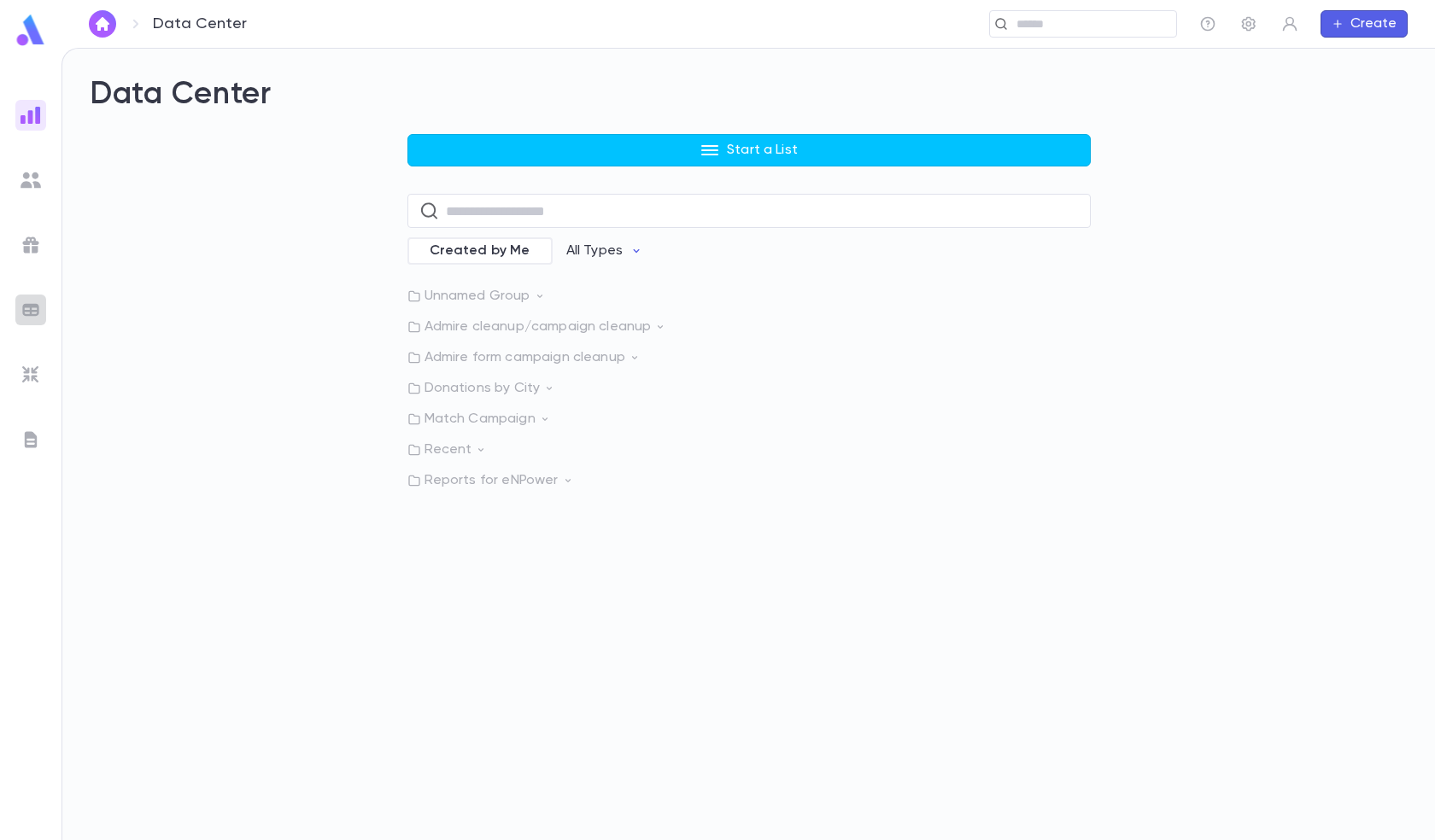
click at [32, 307] on img at bounding box center [31, 310] width 21 height 21
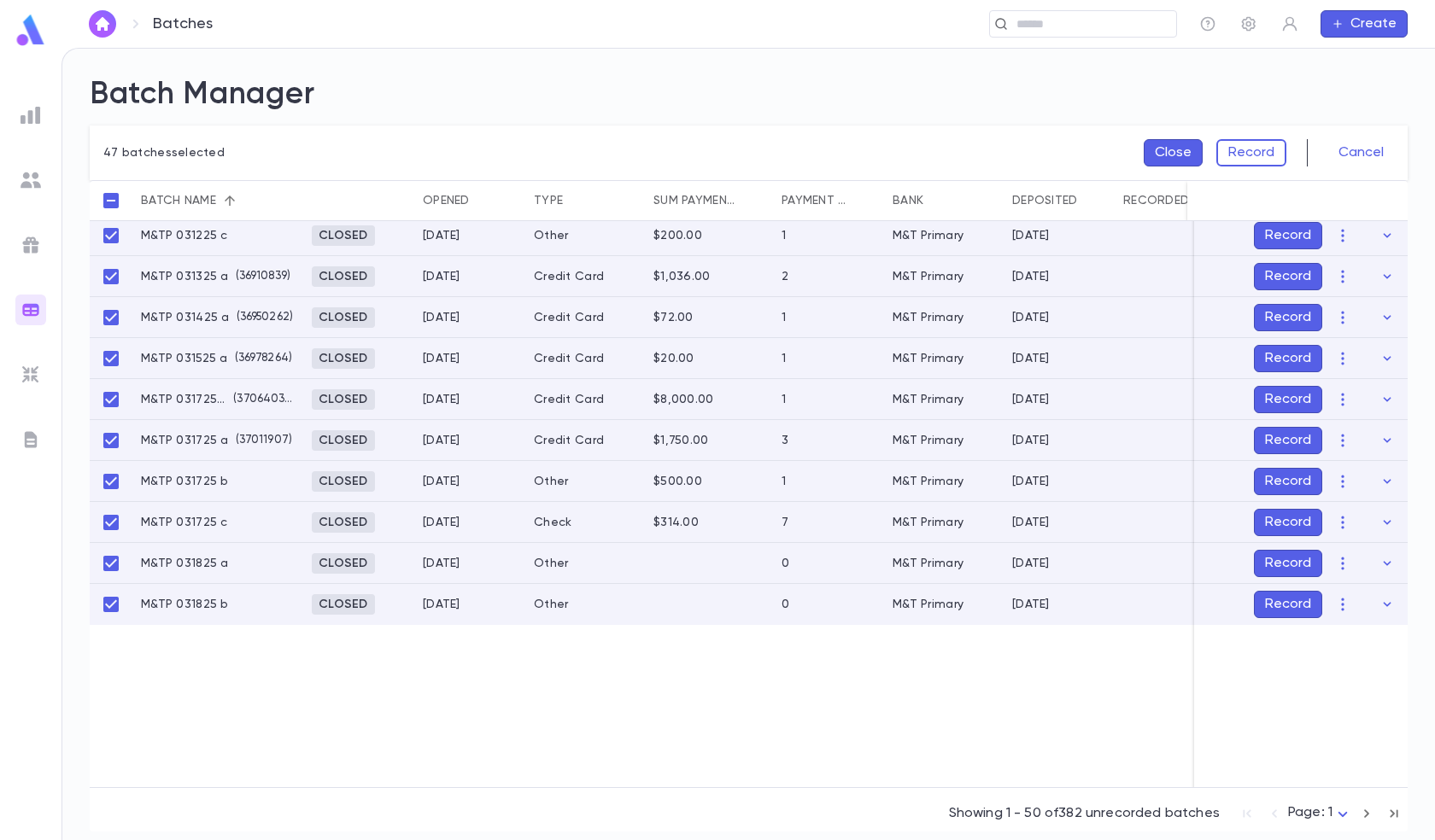
scroll to position [1708, 0]
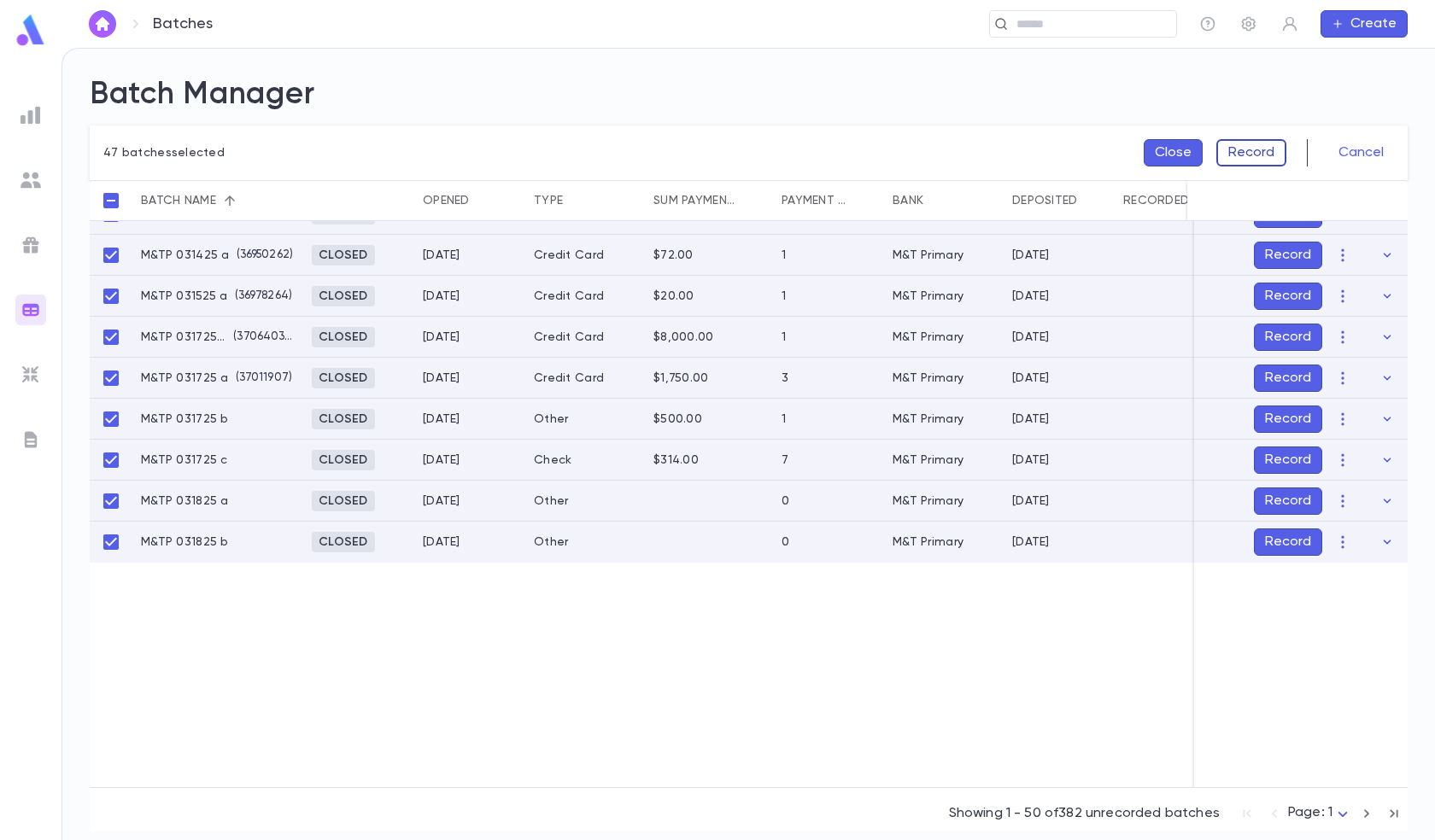
click at [1253, 147] on button "Record" at bounding box center [1251, 152] width 70 height 27
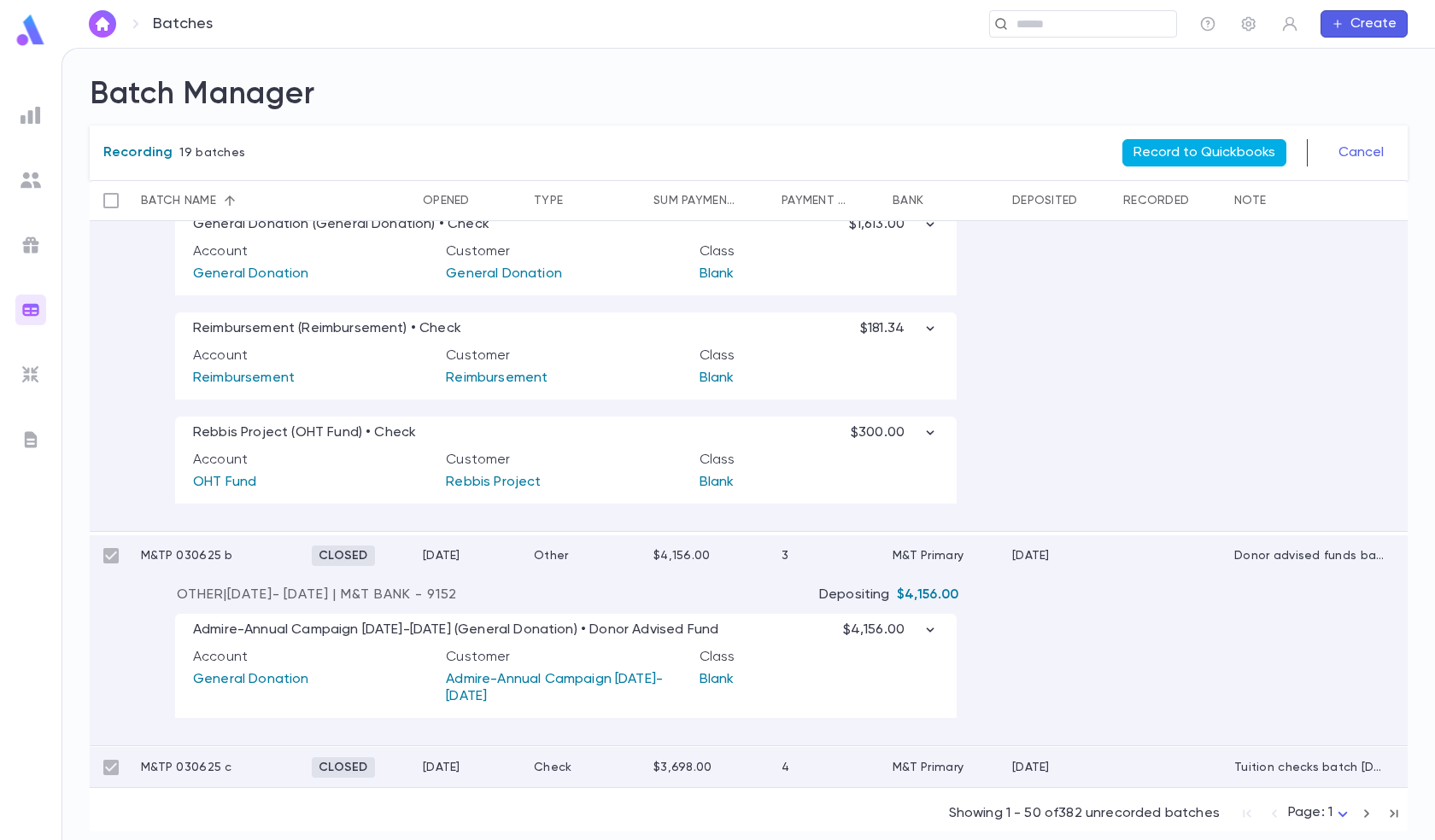
click at [1211, 143] on button "Record to Quickbooks" at bounding box center [1203, 152] width 164 height 27
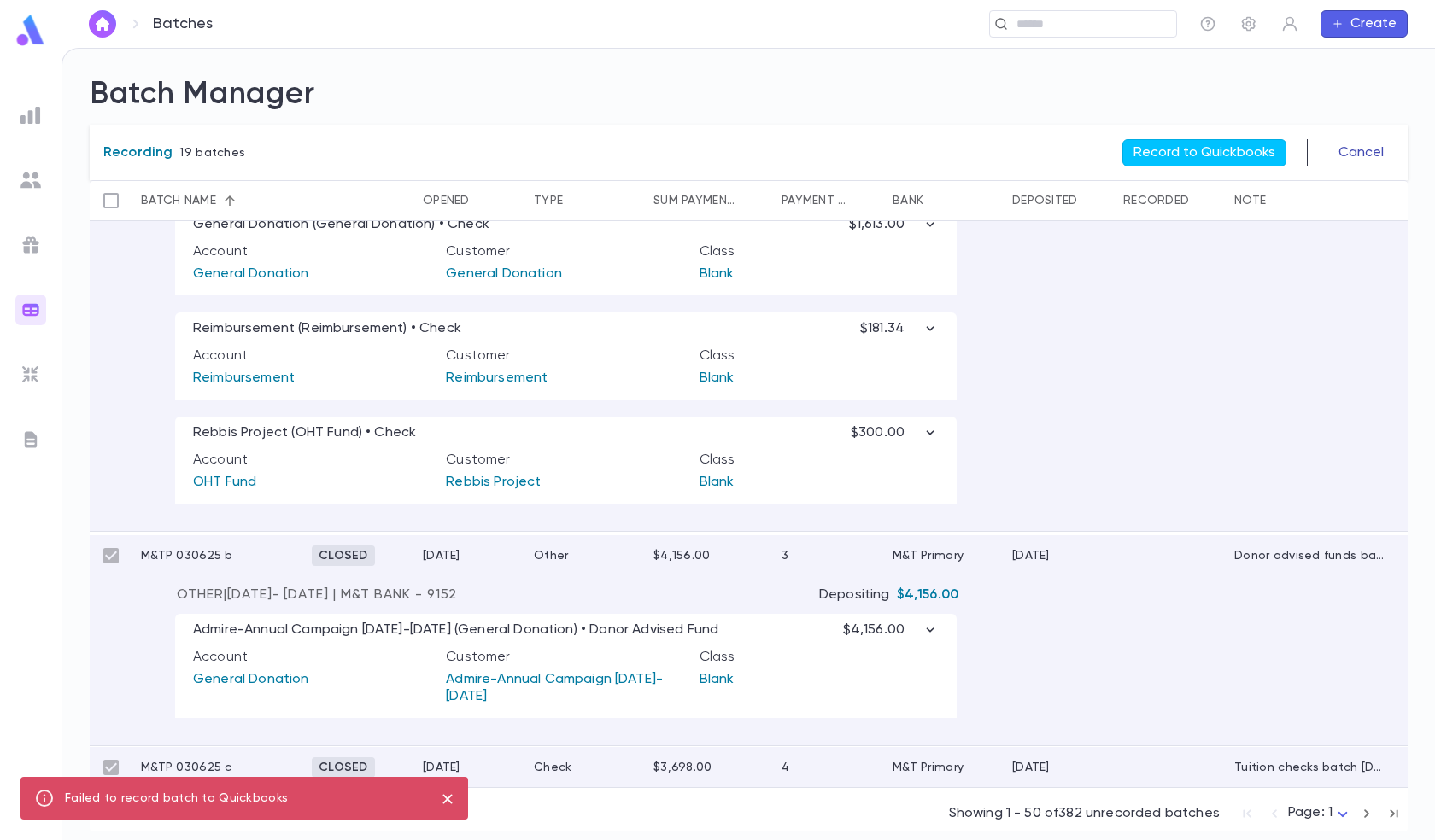
click at [1346, 151] on button "Cancel" at bounding box center [1361, 152] width 66 height 27
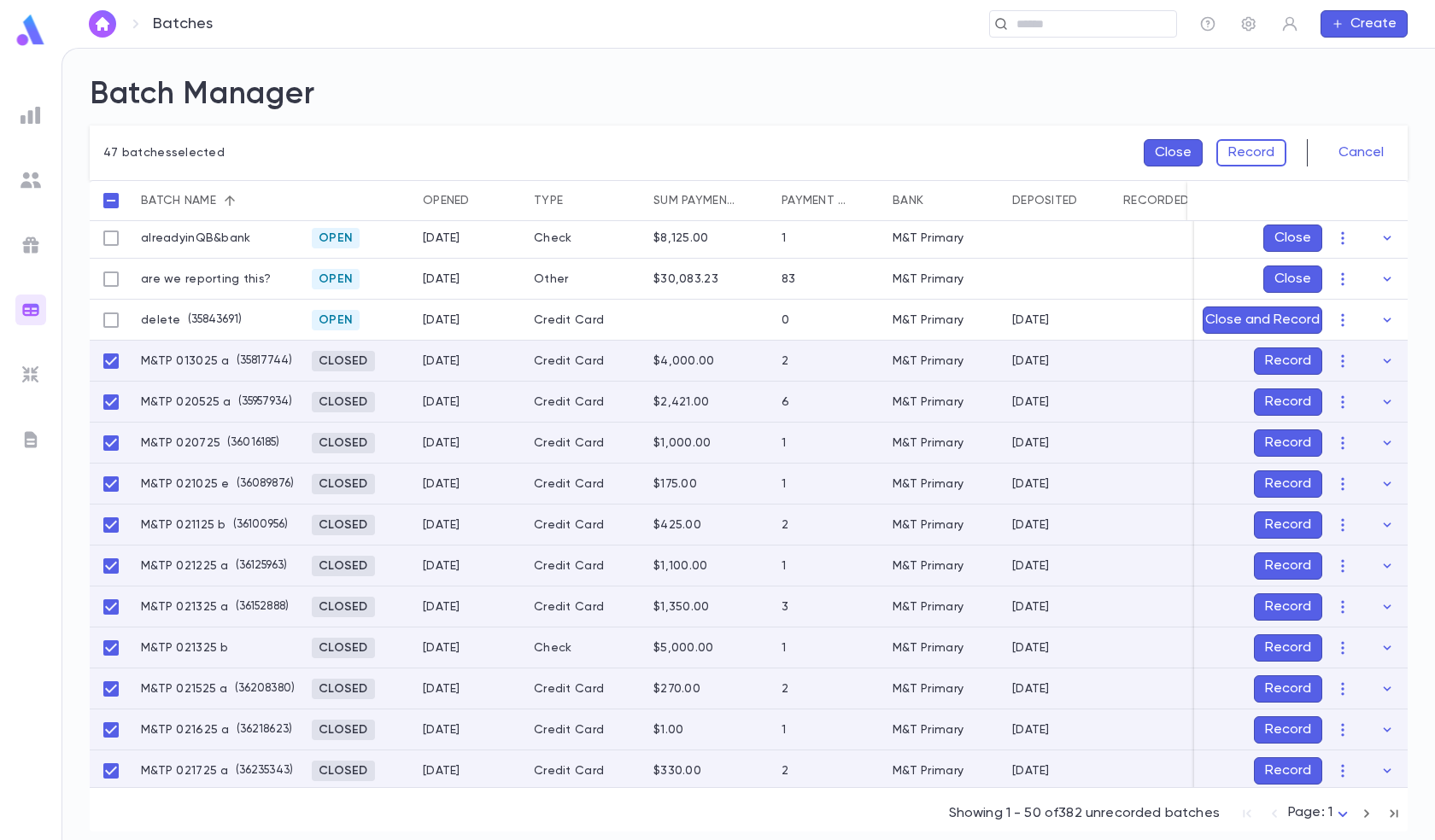
scroll to position [0, 0]
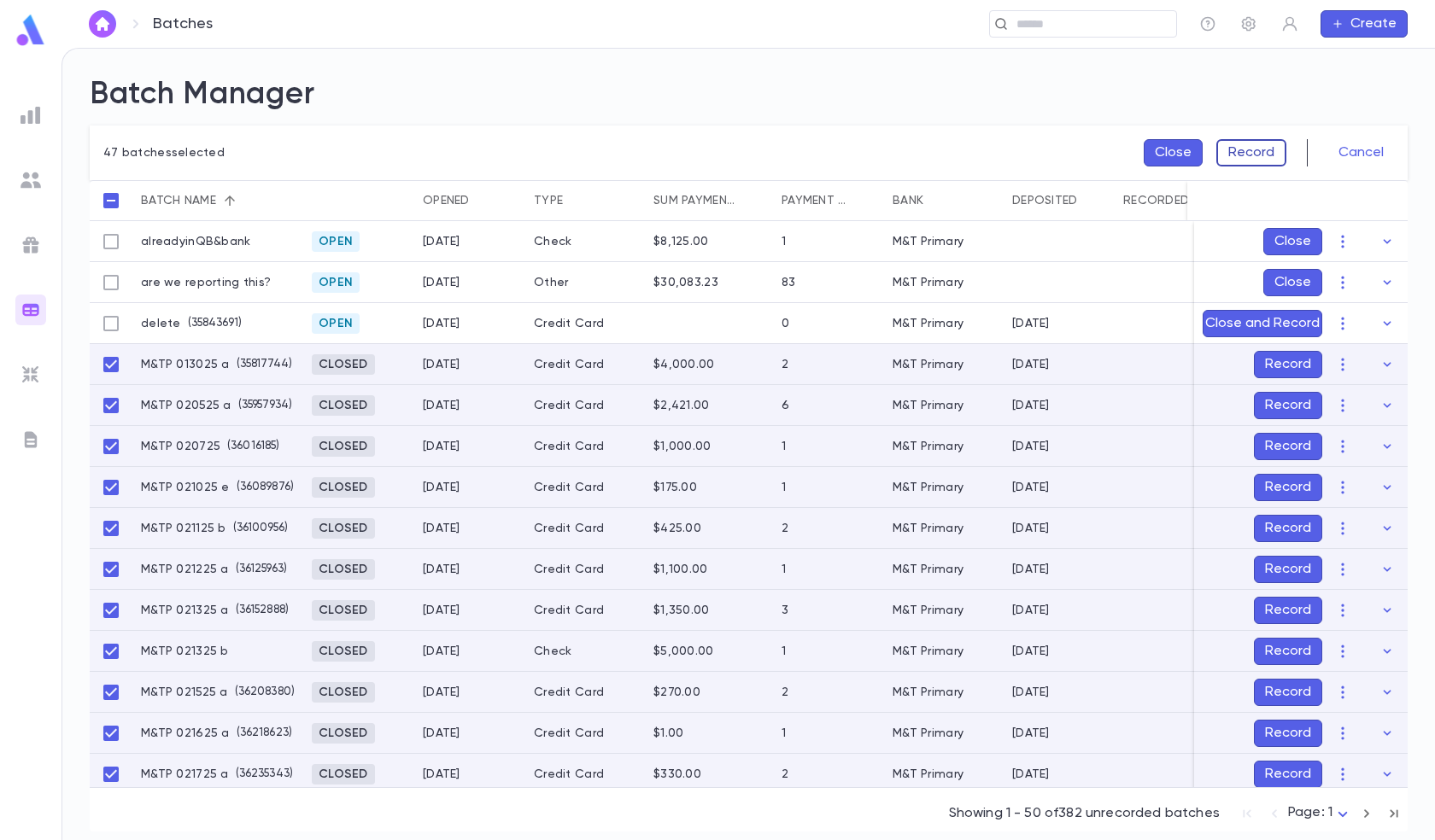
click at [1250, 154] on button "Record" at bounding box center [1251, 152] width 70 height 27
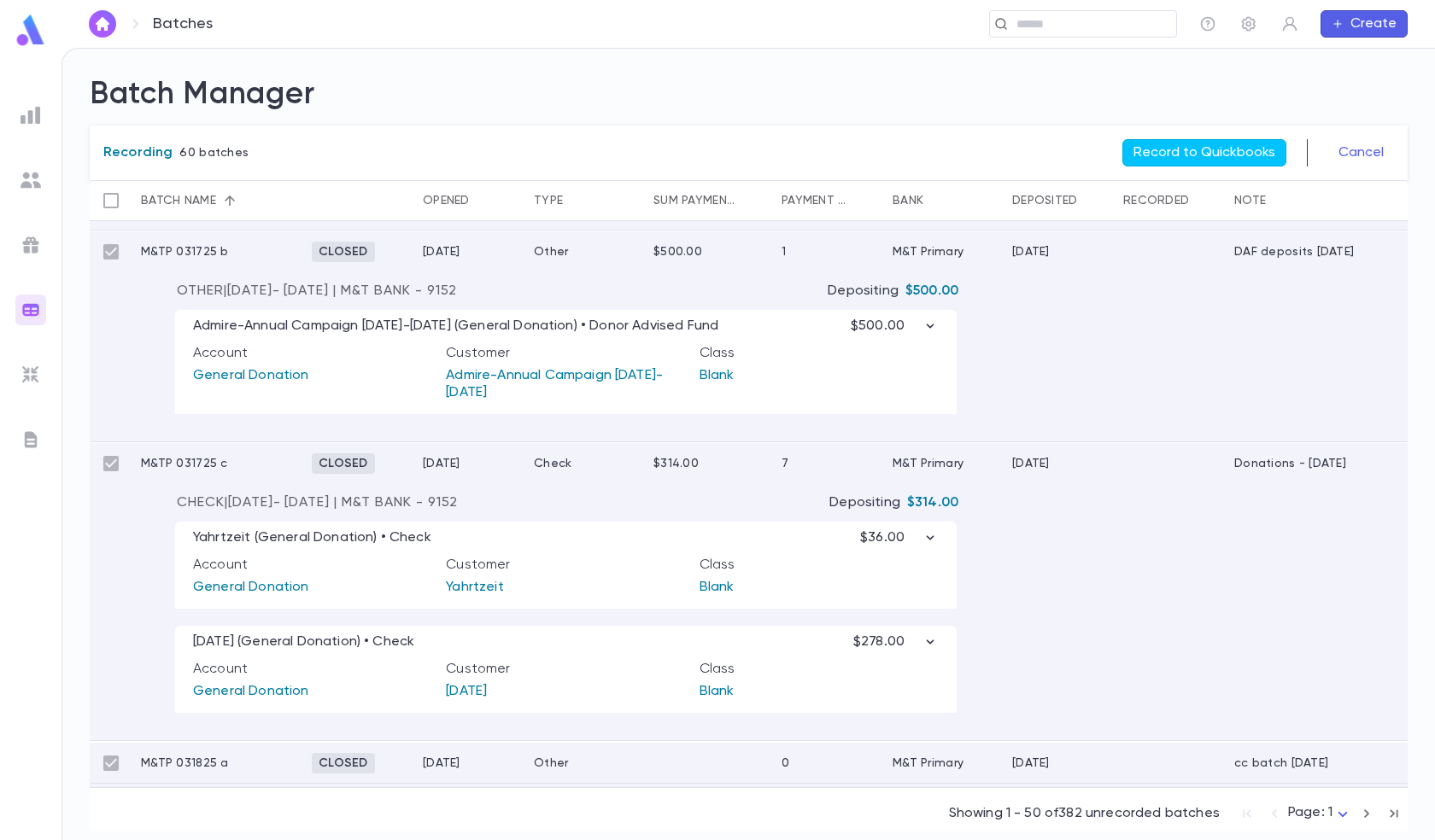
scroll to position [9603, 0]
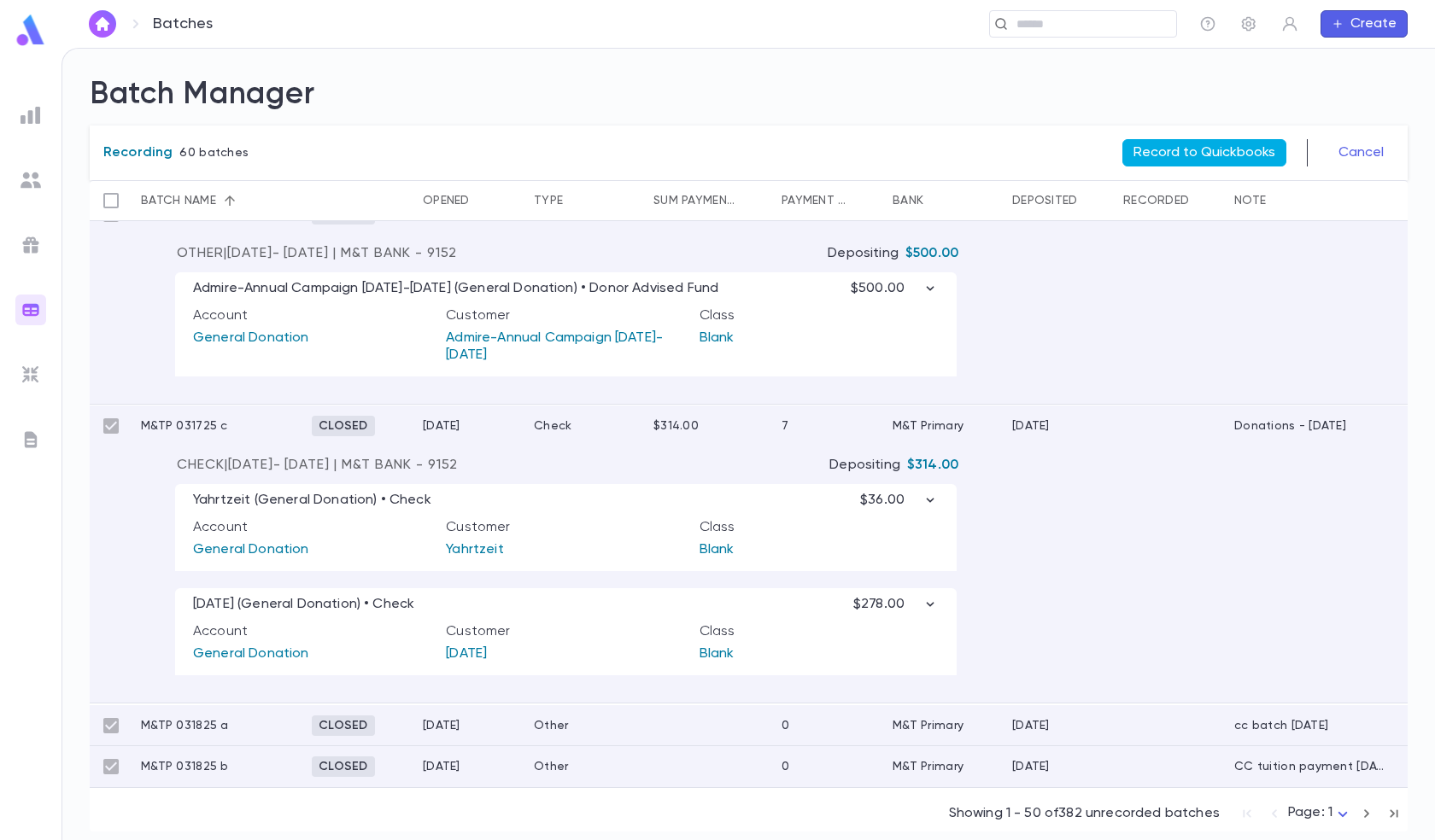
click at [1205, 144] on button "Record to Quickbooks" at bounding box center [1203, 152] width 164 height 27
click at [1191, 148] on button "Record to Quickbooks" at bounding box center [1203, 152] width 164 height 27
click at [1193, 149] on button "Record to Quickbooks" at bounding box center [1203, 152] width 164 height 27
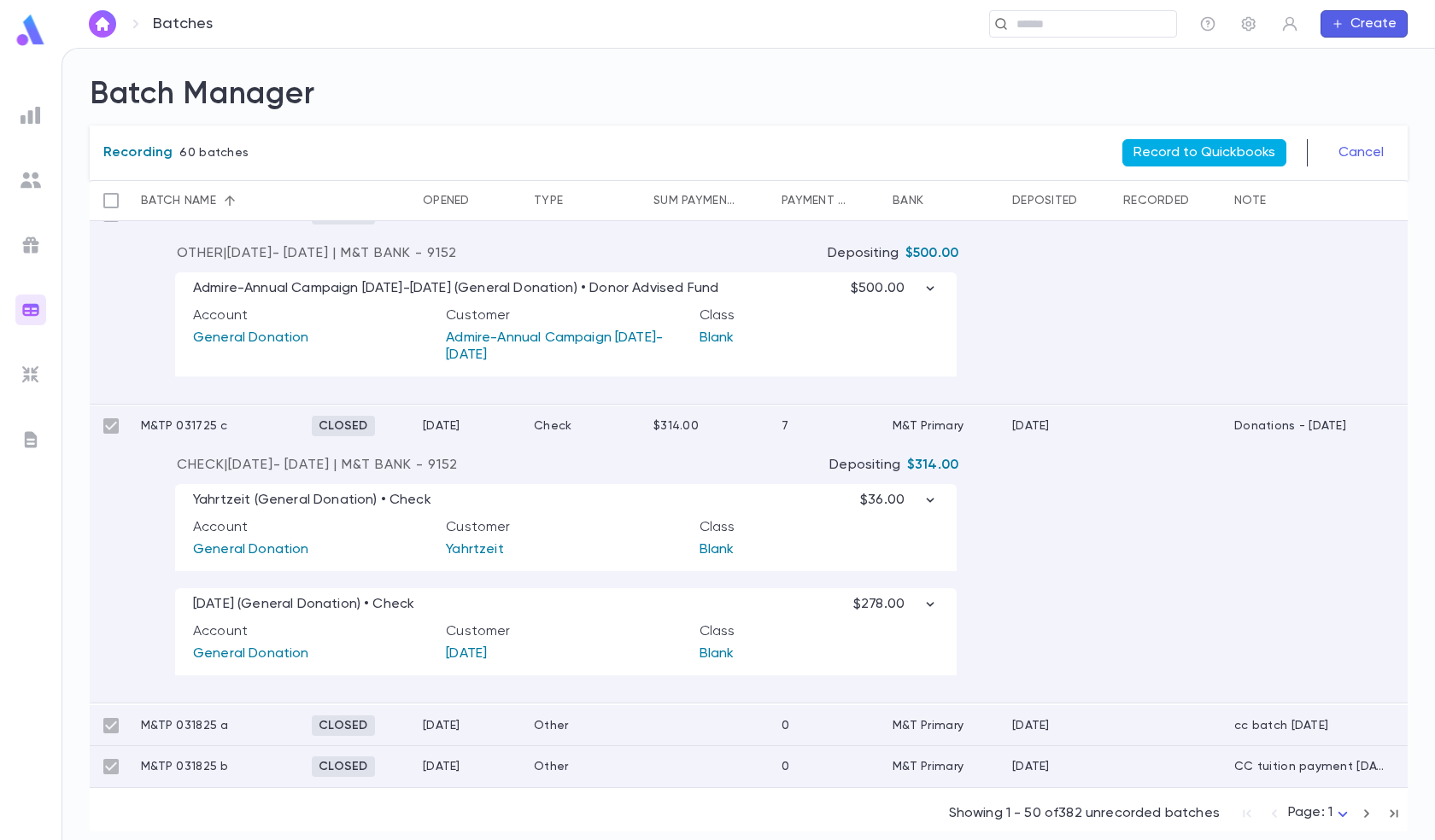
click at [1193, 149] on button "Record to Quickbooks" at bounding box center [1203, 152] width 164 height 27
click at [1193, 149] on button "Record to Quickbooks" at bounding box center [1203, 152] width 164 height 27
click at [1200, 148] on button "Record to Quickbooks" at bounding box center [1203, 152] width 164 height 27
click at [1198, 147] on button "Record to Quickbooks" at bounding box center [1203, 152] width 164 height 27
click at [1177, 144] on button "Record to Quickbooks" at bounding box center [1203, 152] width 164 height 27
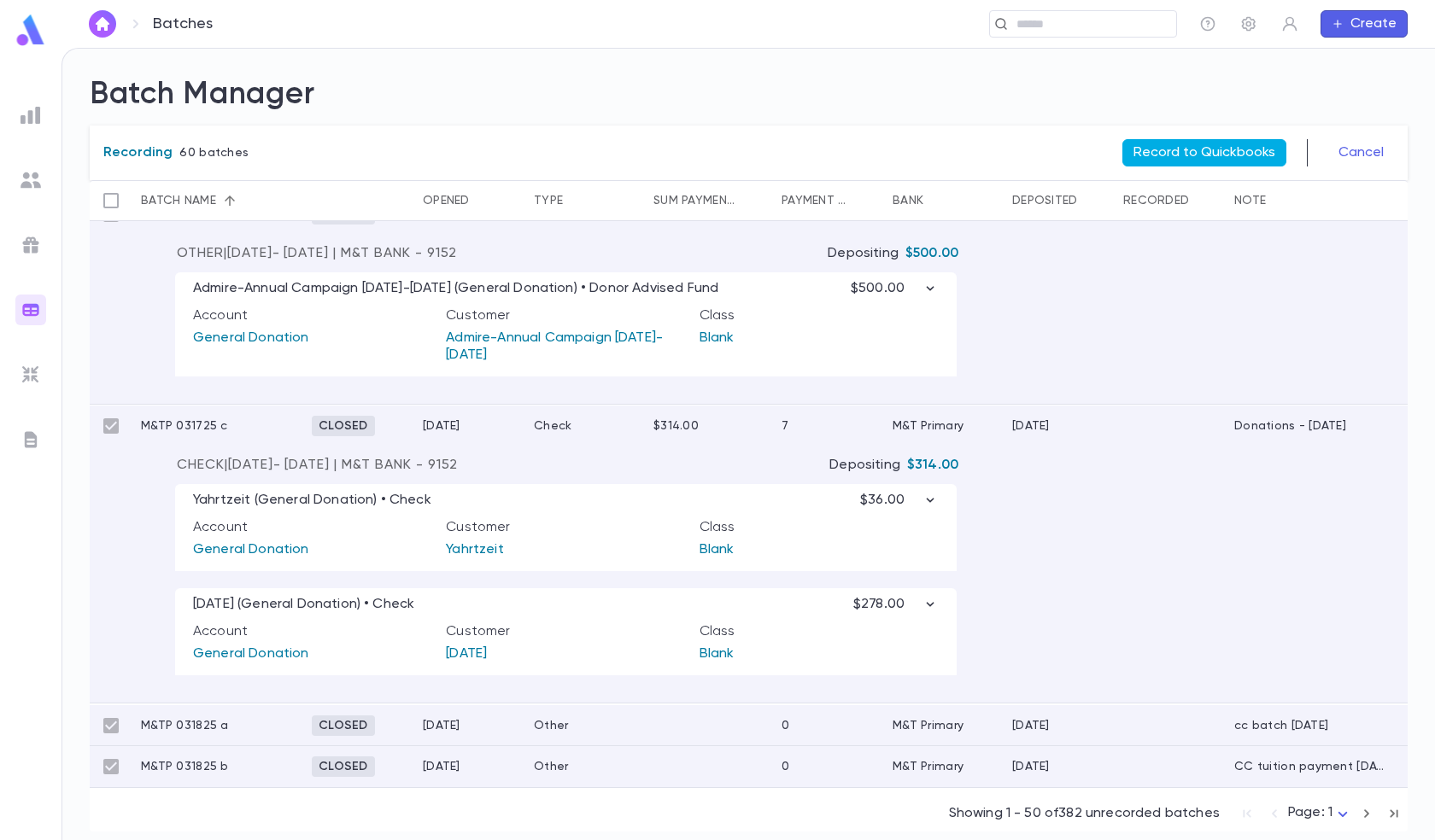
click at [1194, 140] on button "Record to Quickbooks" at bounding box center [1203, 152] width 164 height 27
click at [25, 105] on img at bounding box center [31, 115] width 21 height 21
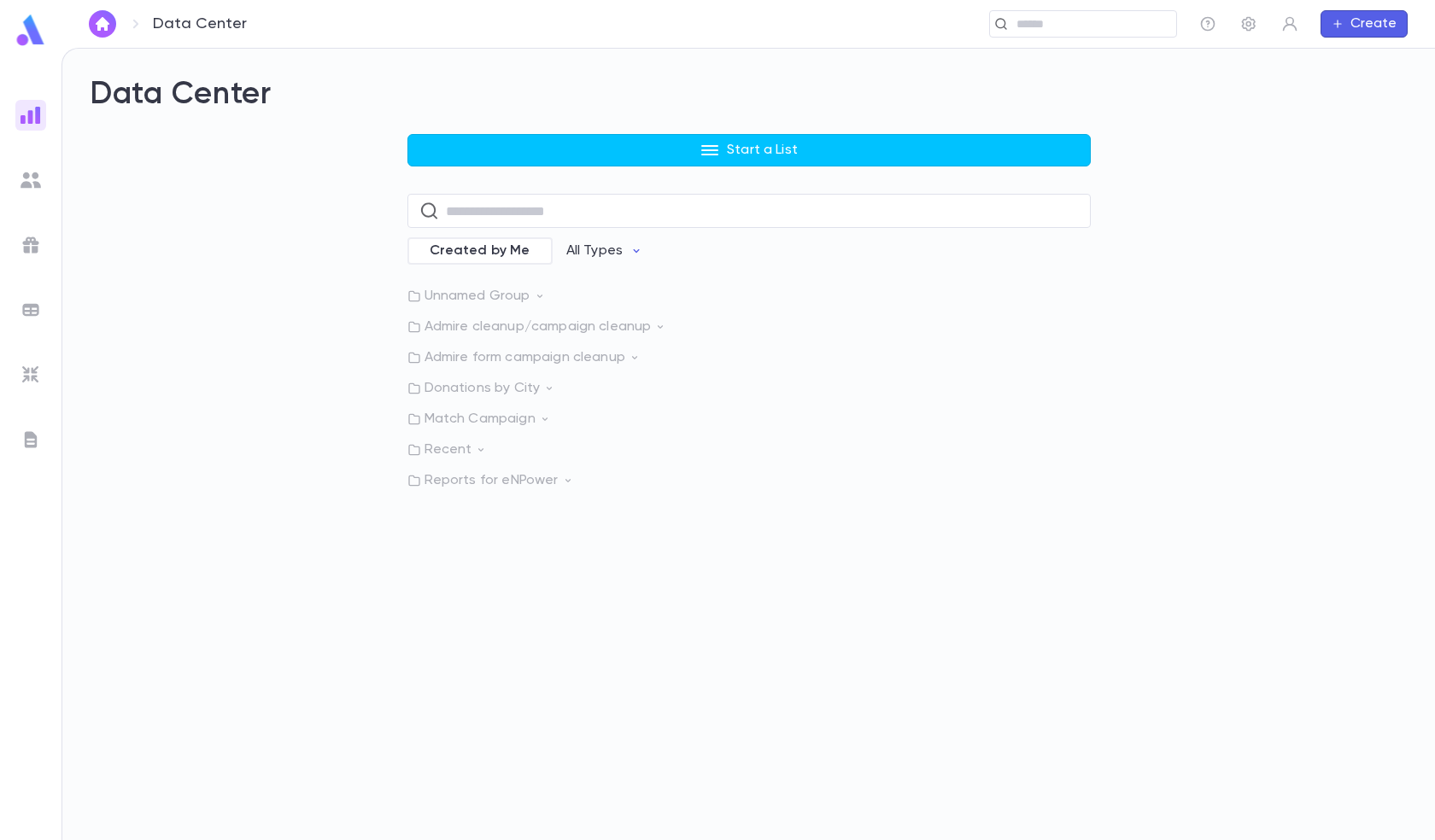
click at [27, 28] on img at bounding box center [30, 29] width 34 height 33
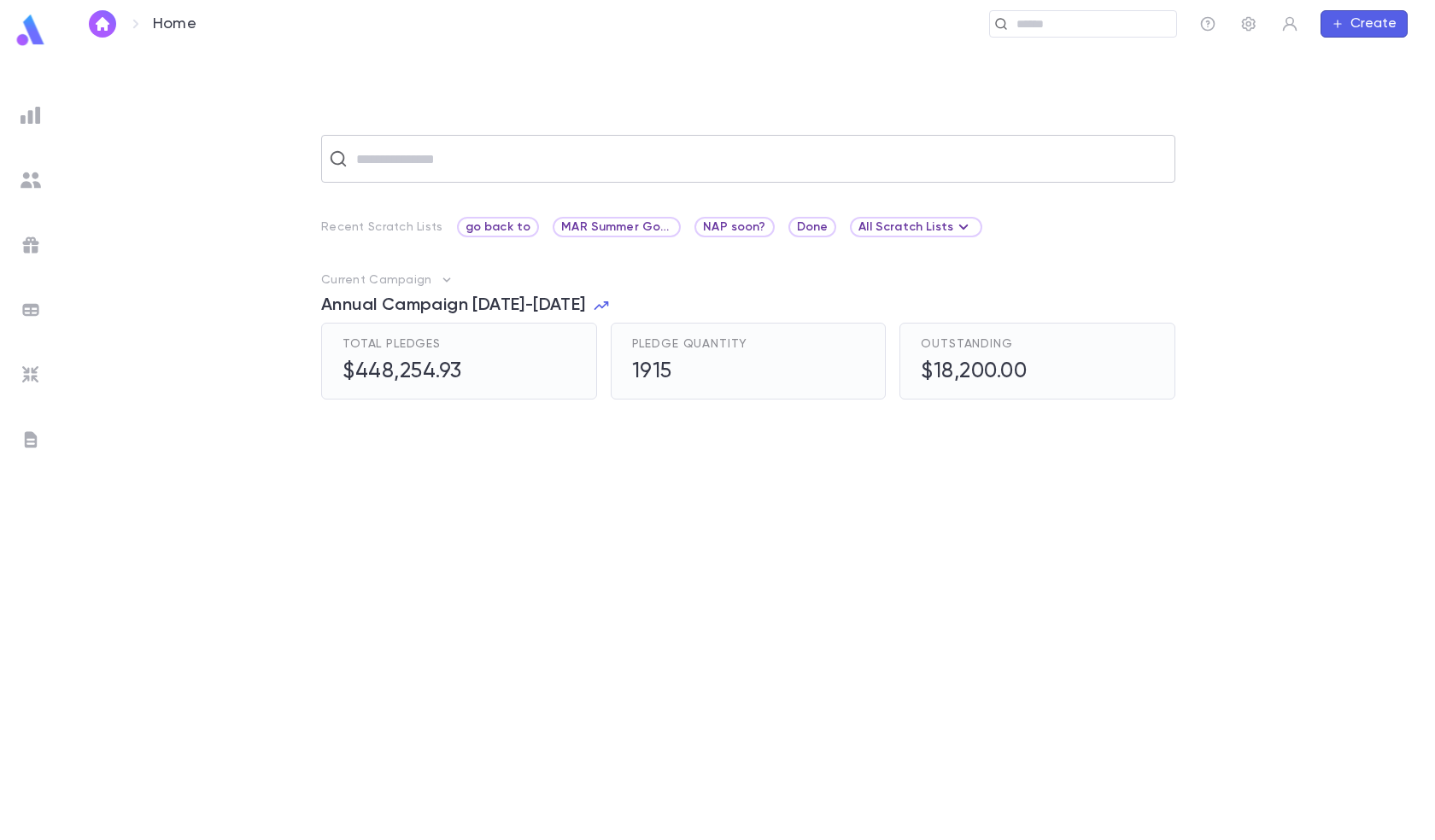
click at [443, 176] on div "​" at bounding box center [747, 159] width 854 height 48
click at [31, 311] on img at bounding box center [31, 310] width 21 height 21
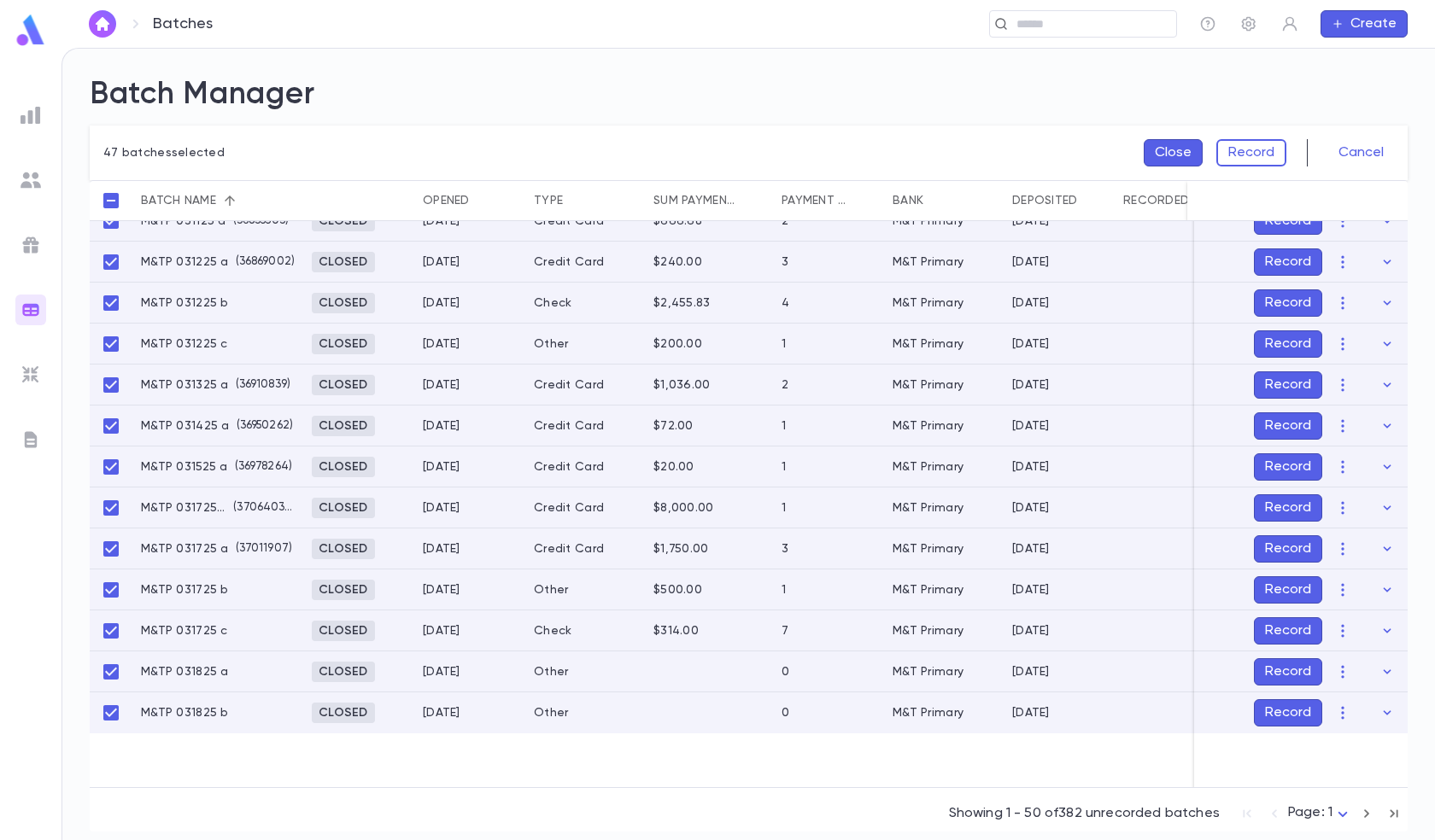
scroll to position [1708, 0]
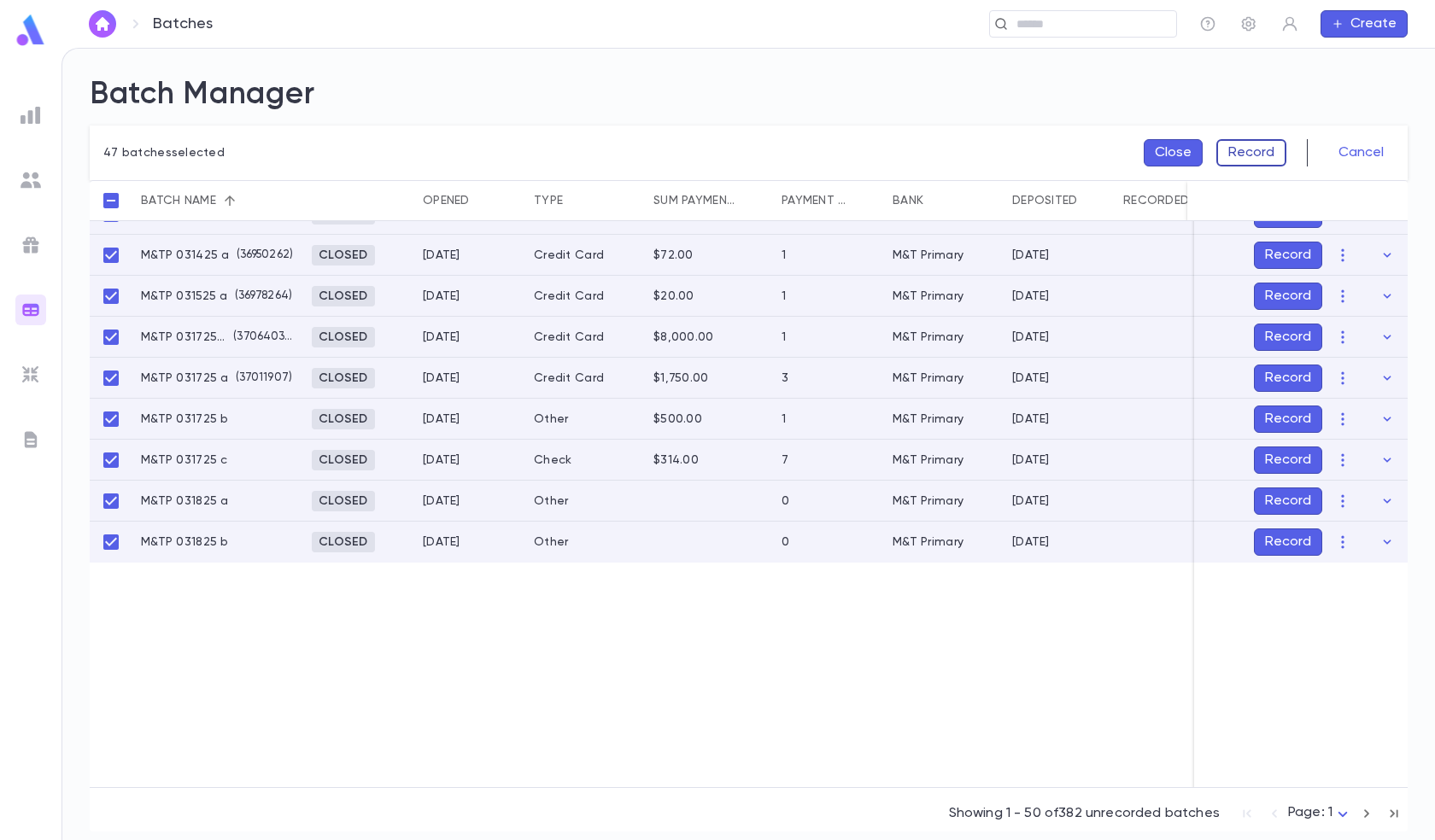
click at [1244, 149] on button "Record" at bounding box center [1251, 152] width 70 height 27
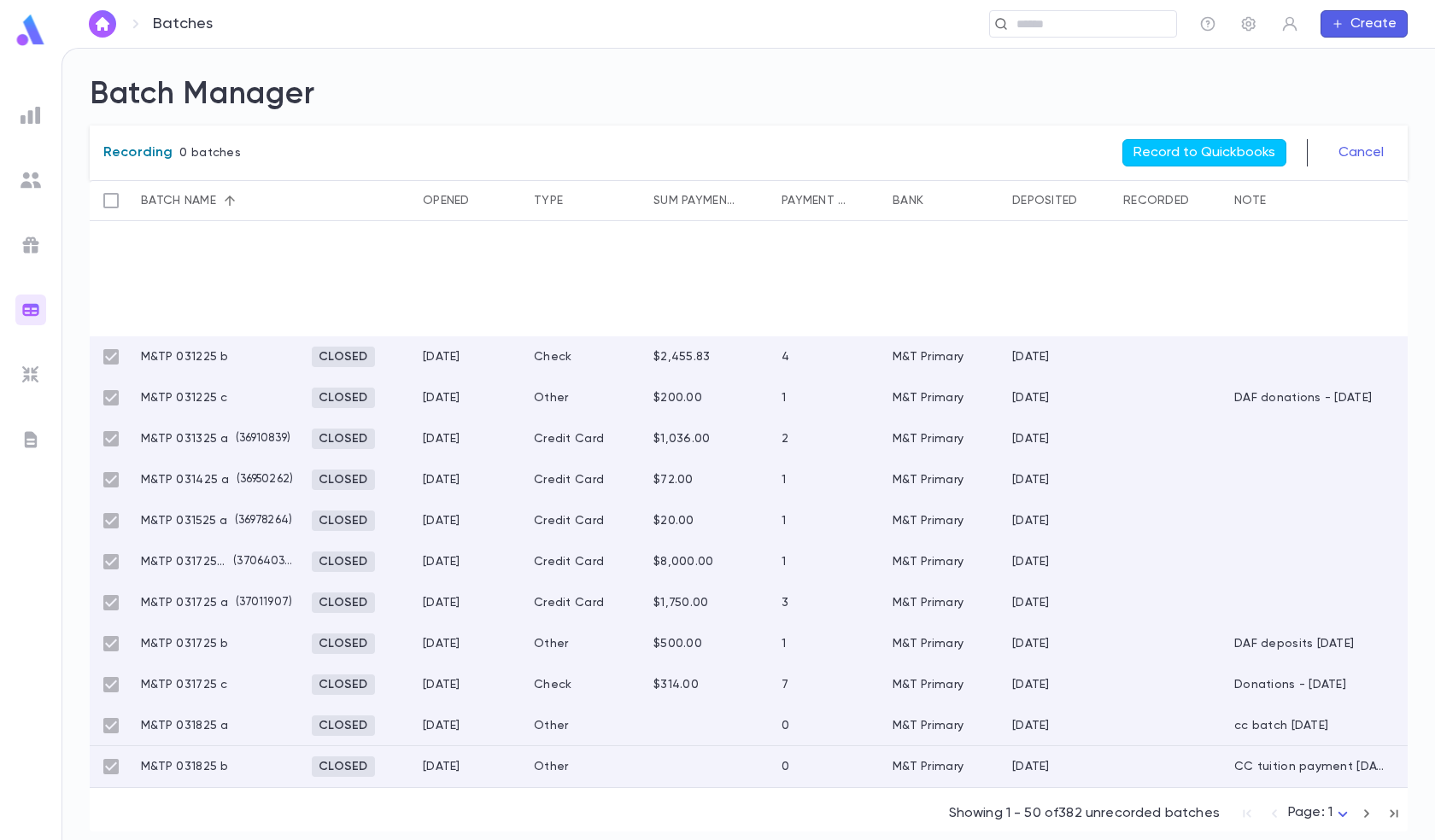
scroll to position [1483, 0]
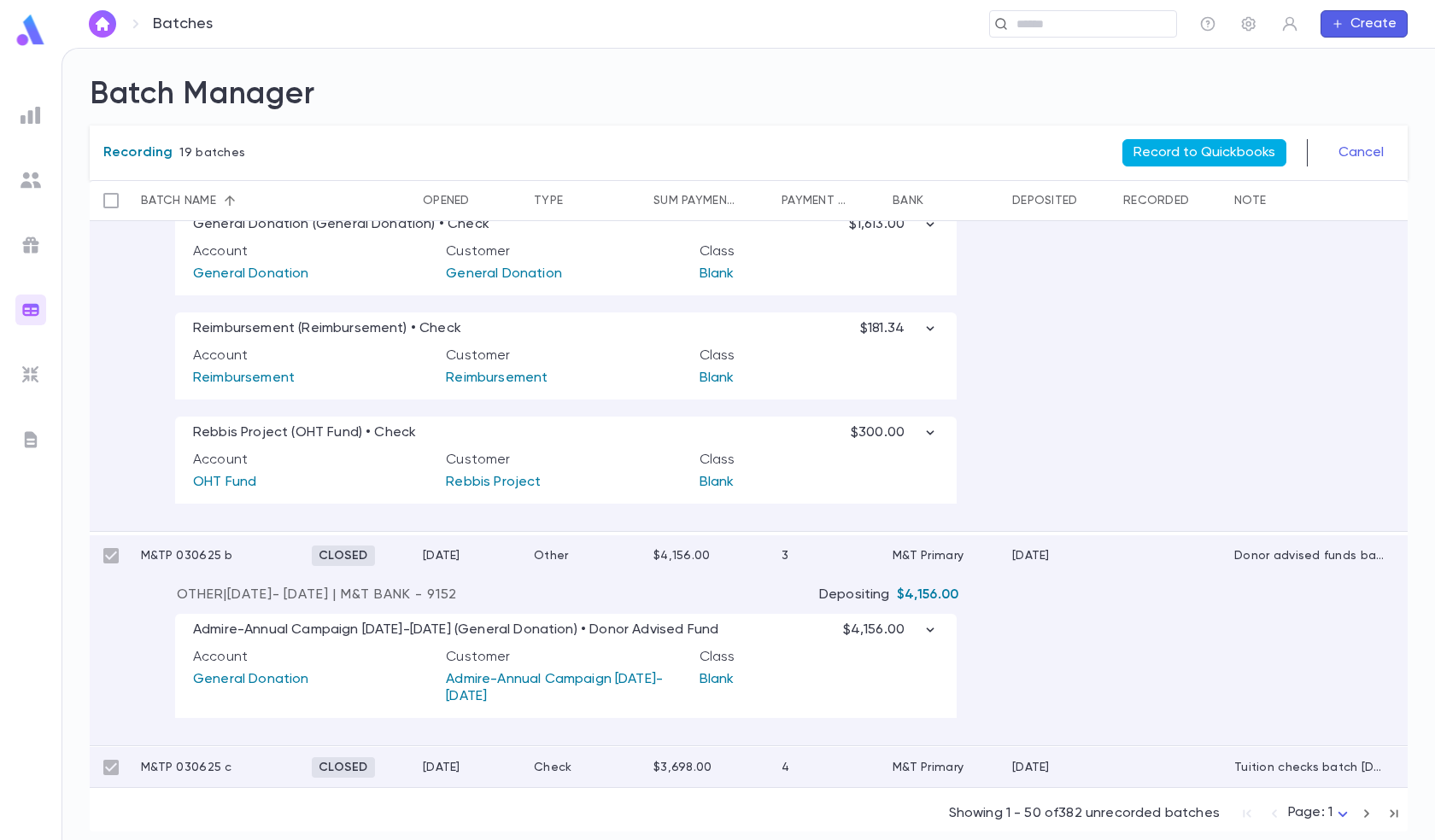
click at [1216, 145] on button "Record to Quickbooks" at bounding box center [1203, 152] width 164 height 27
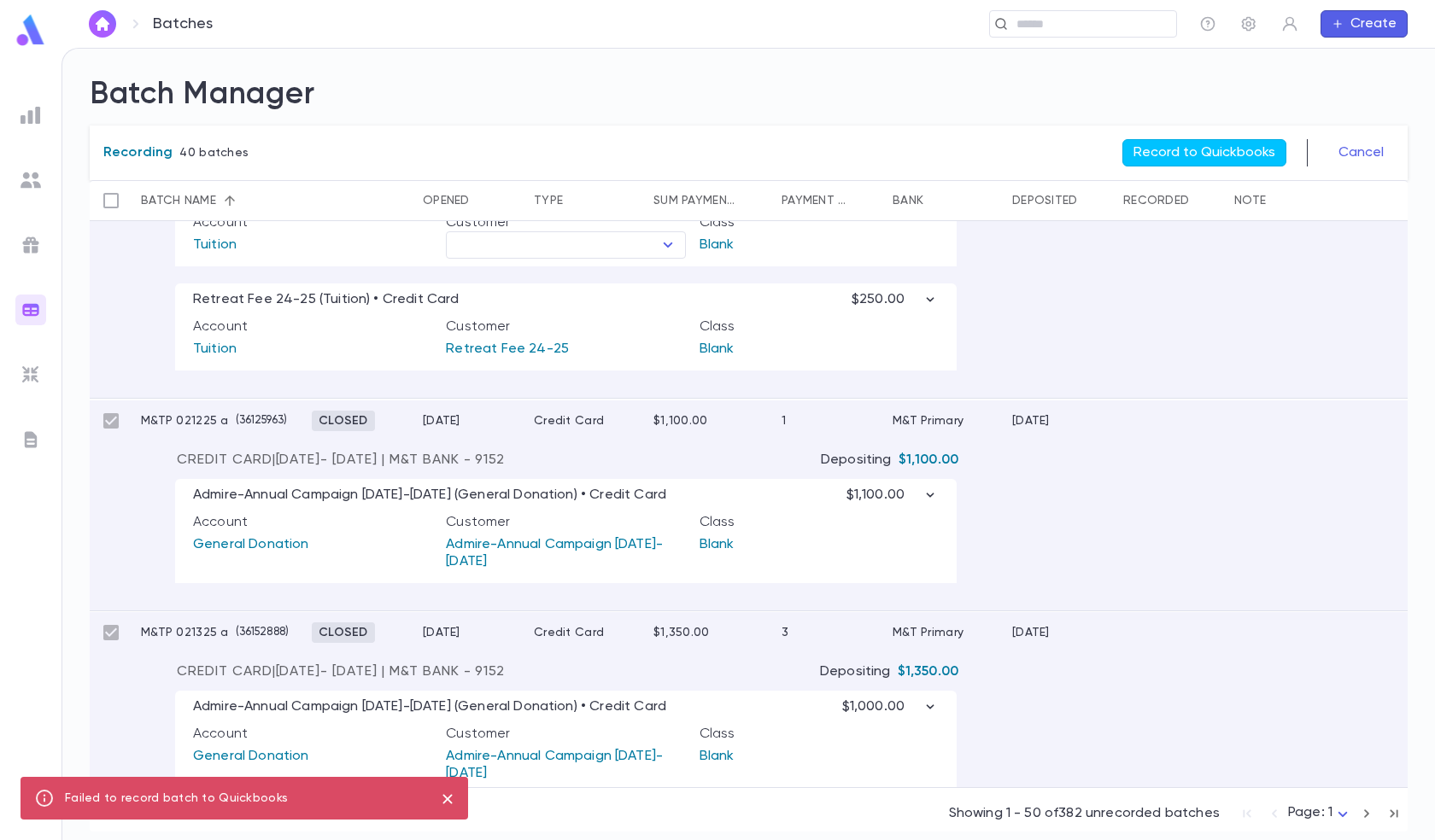
scroll to position [0, 0]
